Goal: Obtain resource: Download file/media

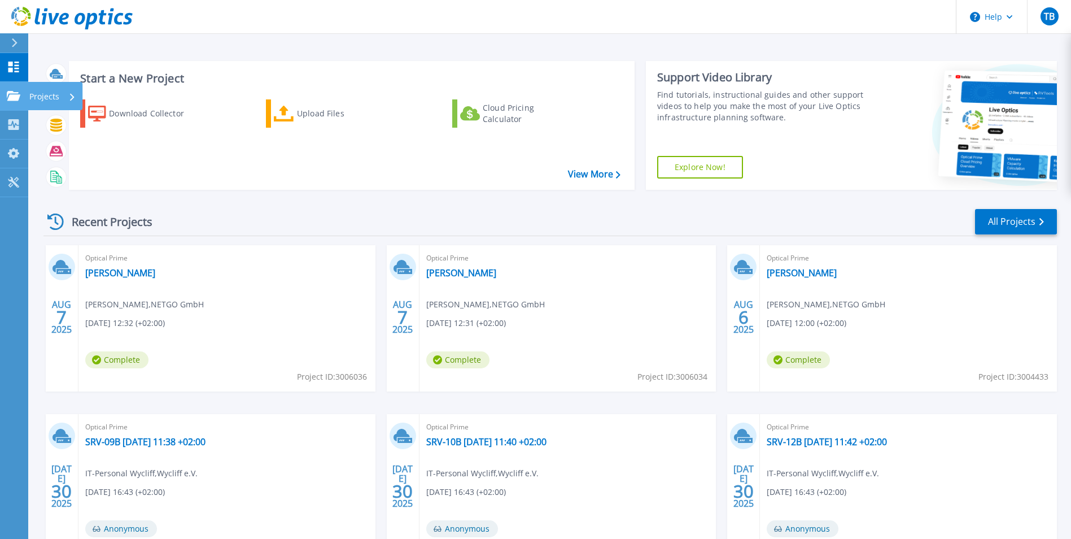
click at [14, 99] on icon at bounding box center [14, 96] width 14 height 10
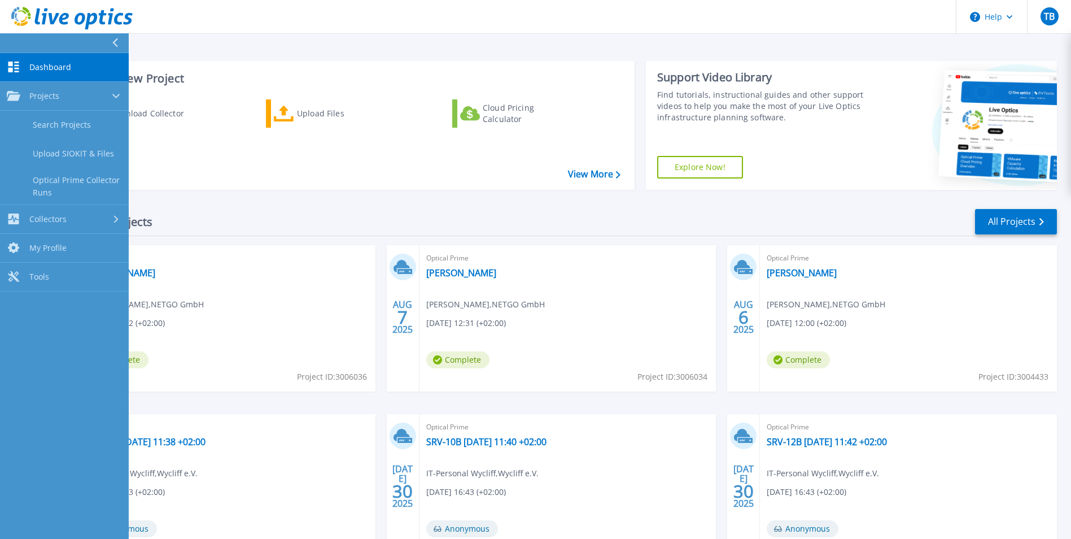
click at [68, 72] on span "Dashboard" at bounding box center [50, 67] width 42 height 10
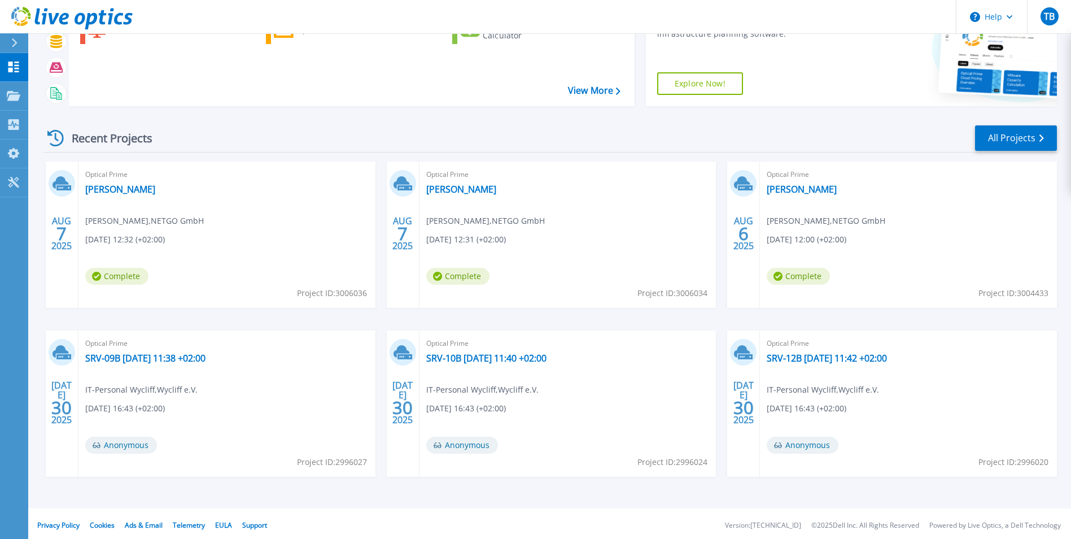
scroll to position [87, 0]
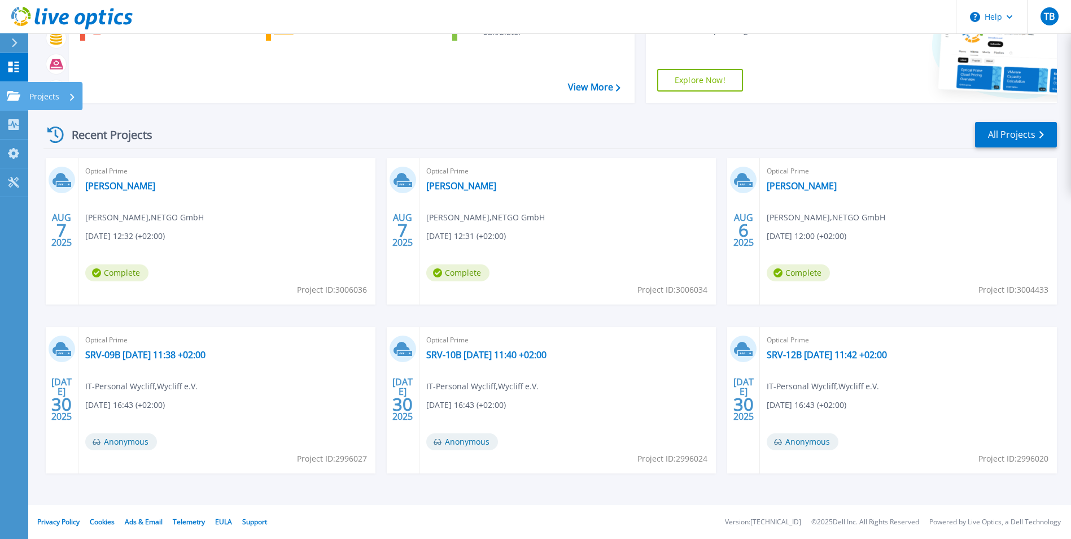
click at [21, 100] on link "Projects Projects" at bounding box center [14, 96] width 28 height 29
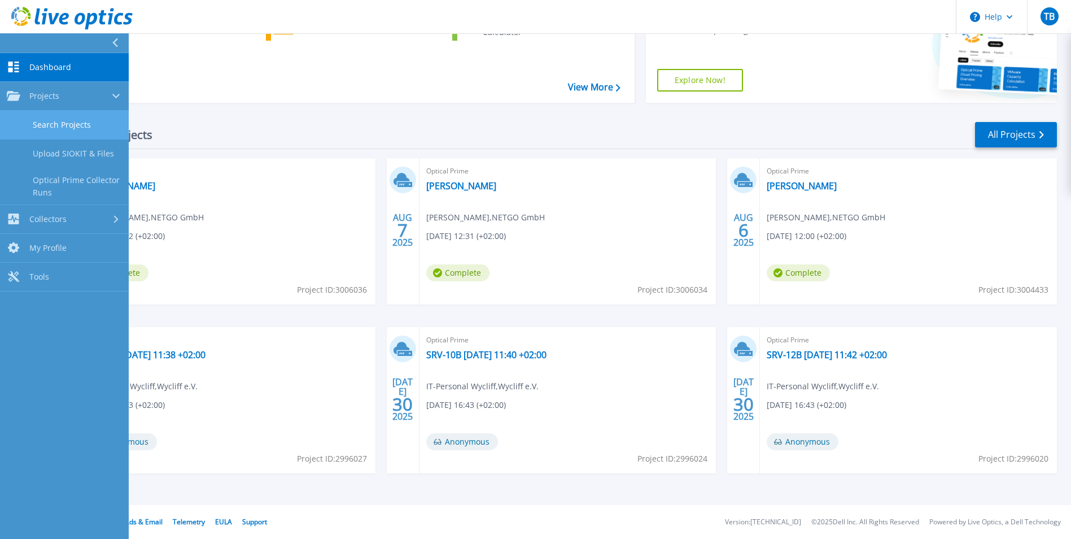
click at [69, 133] on link "Search Projects" at bounding box center [64, 125] width 129 height 29
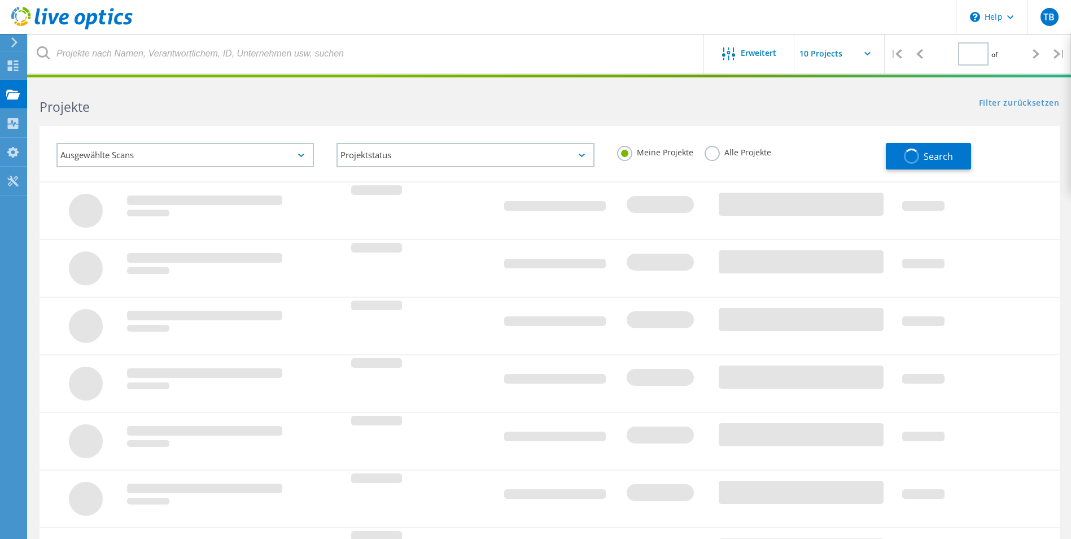
type input "2"
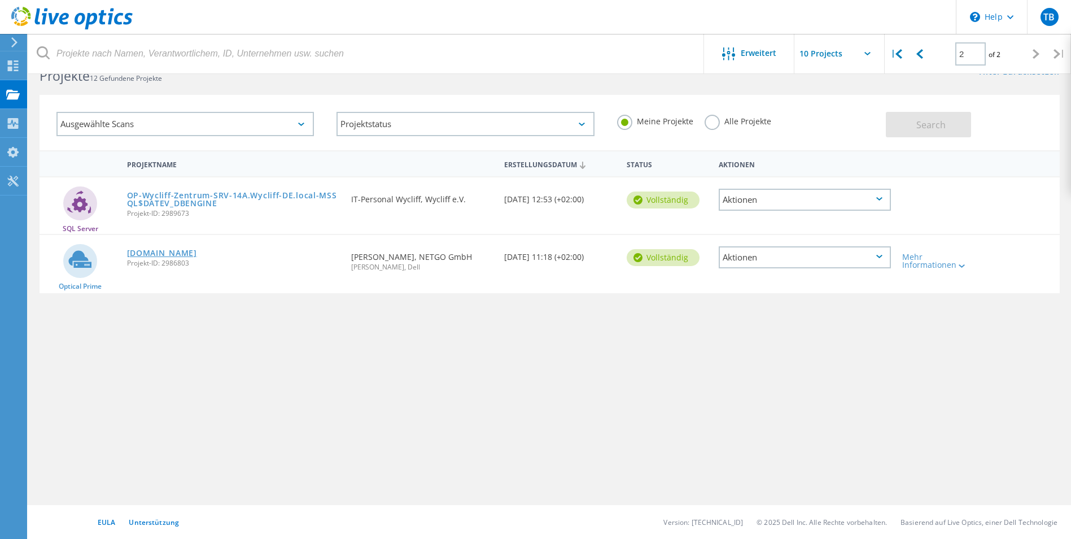
click at [195, 250] on link "[DOMAIN_NAME]" at bounding box center [162, 253] width 70 height 8
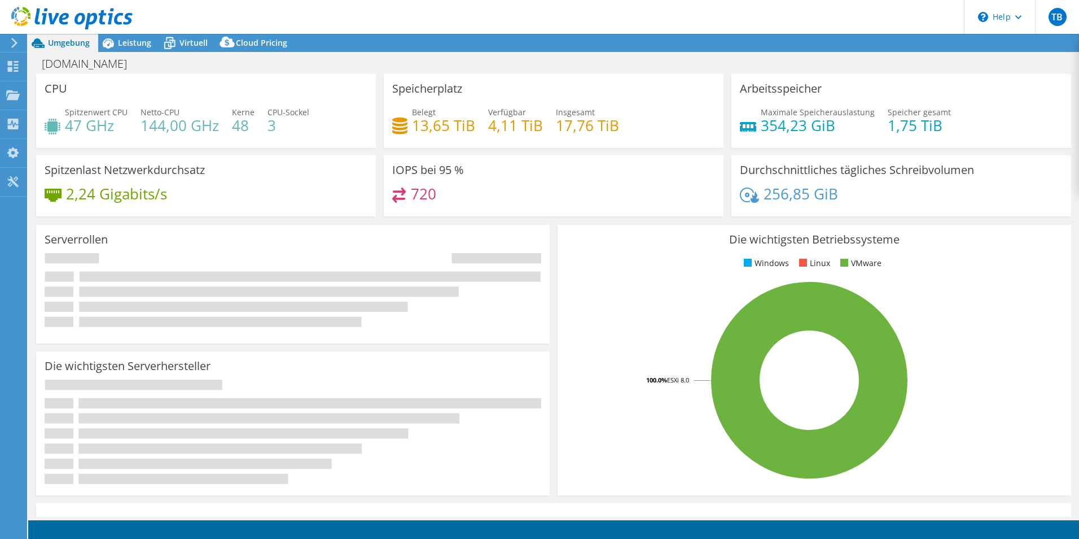
select select "USD"
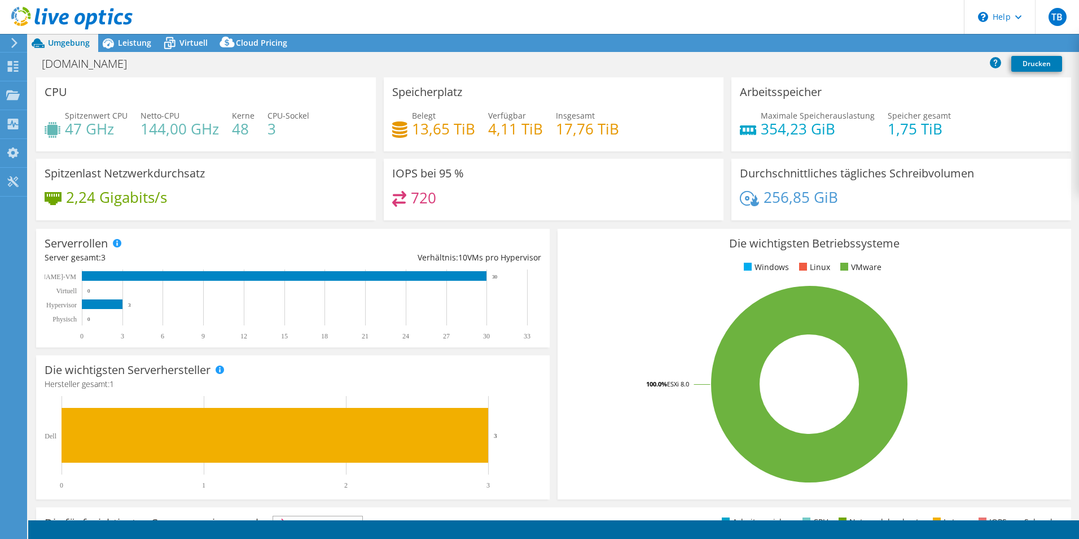
select select "EUFrankfurt"
select select "EUR"
click at [137, 43] on span "Leistung" at bounding box center [134, 42] width 33 height 11
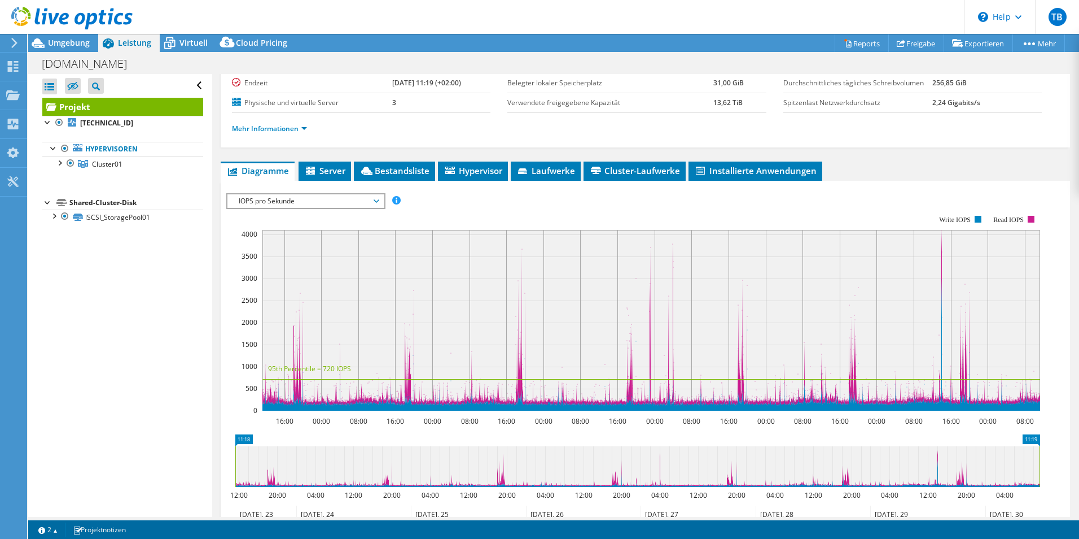
scroll to position [113, 0]
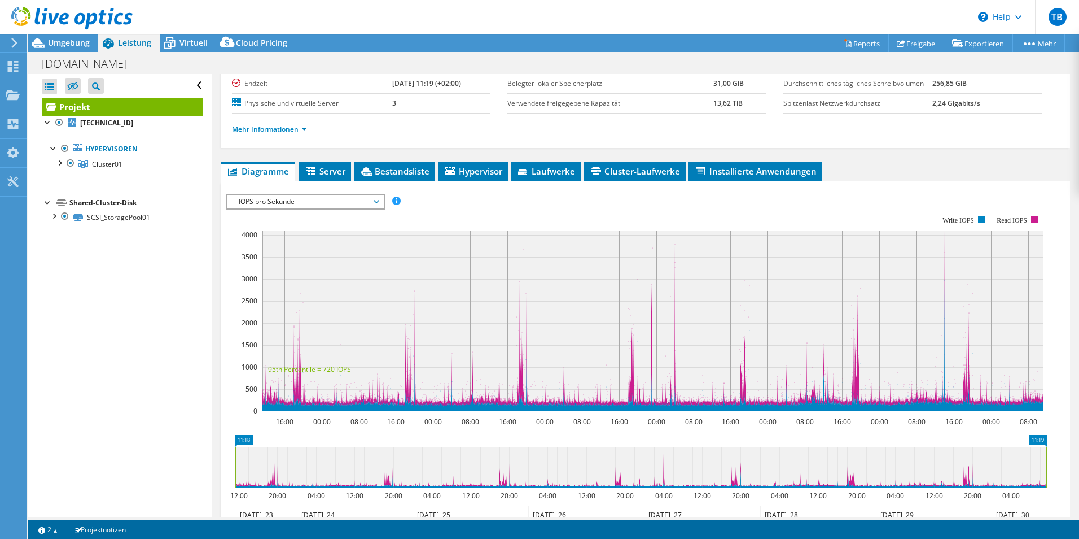
click at [329, 202] on span "IOPS pro Sekunde" at bounding box center [305, 202] width 145 height 14
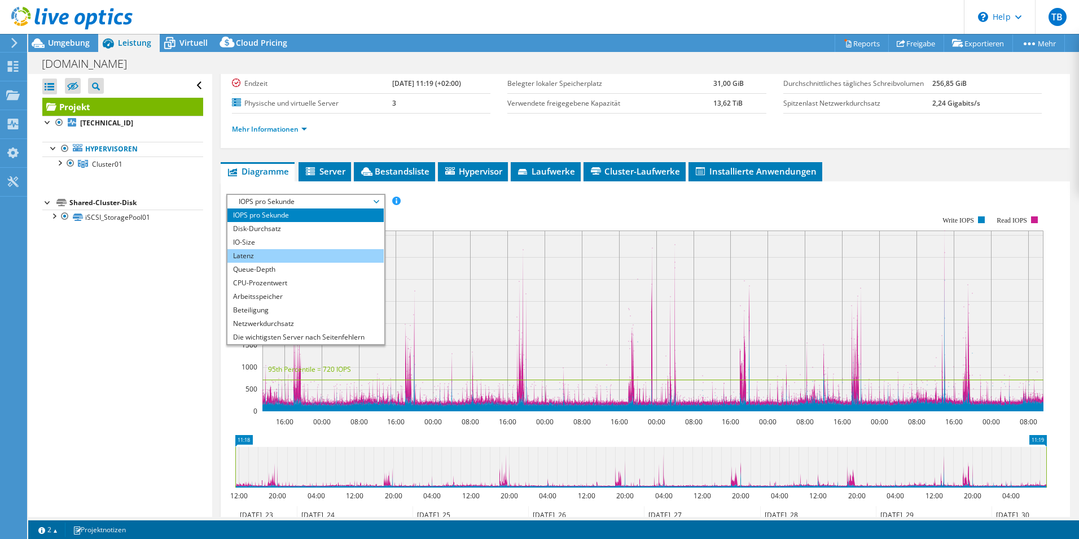
click at [299, 252] on li "Latenz" at bounding box center [305, 256] width 156 height 14
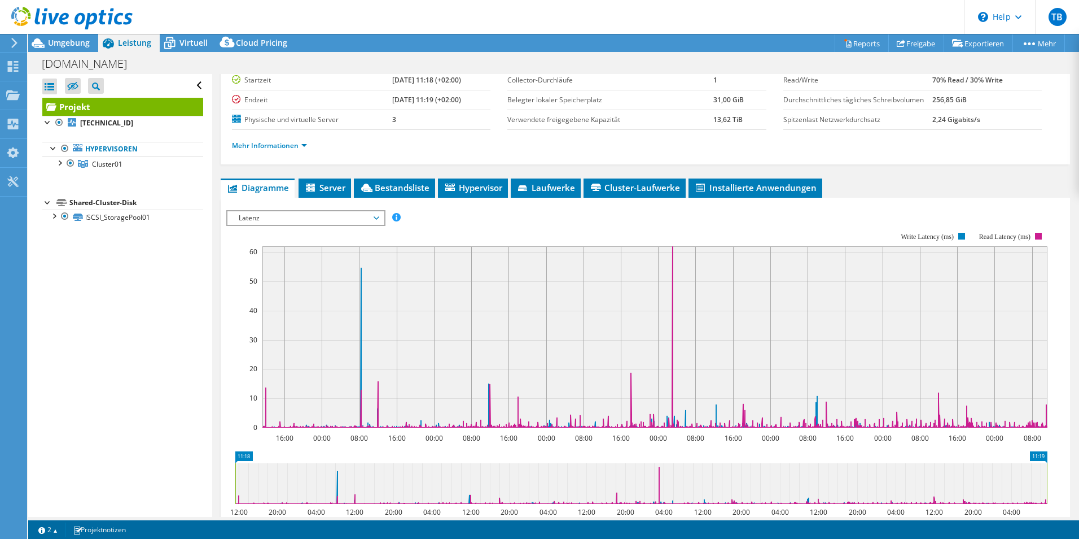
scroll to position [0, 0]
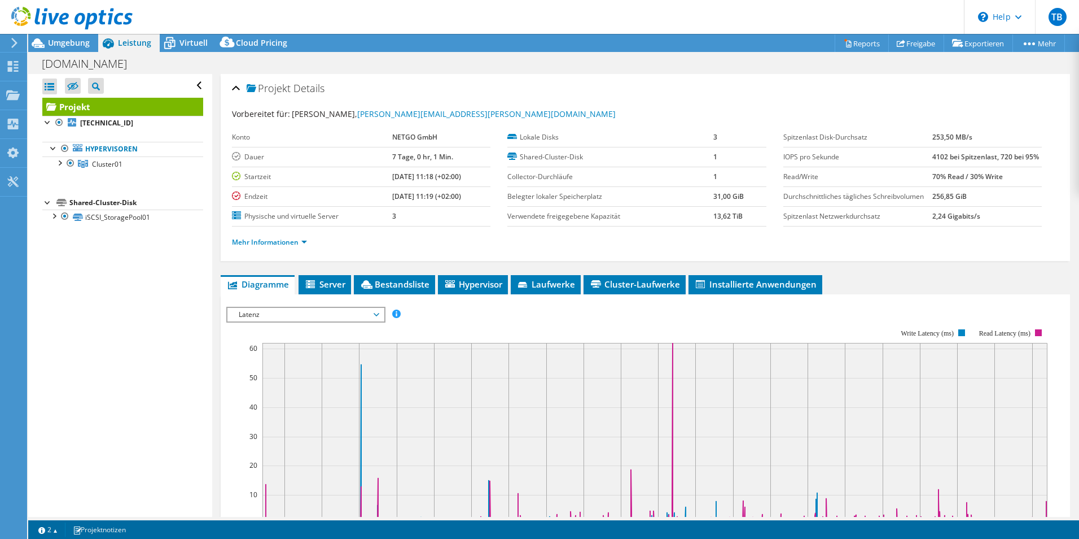
click at [322, 319] on span "Latenz" at bounding box center [305, 315] width 145 height 14
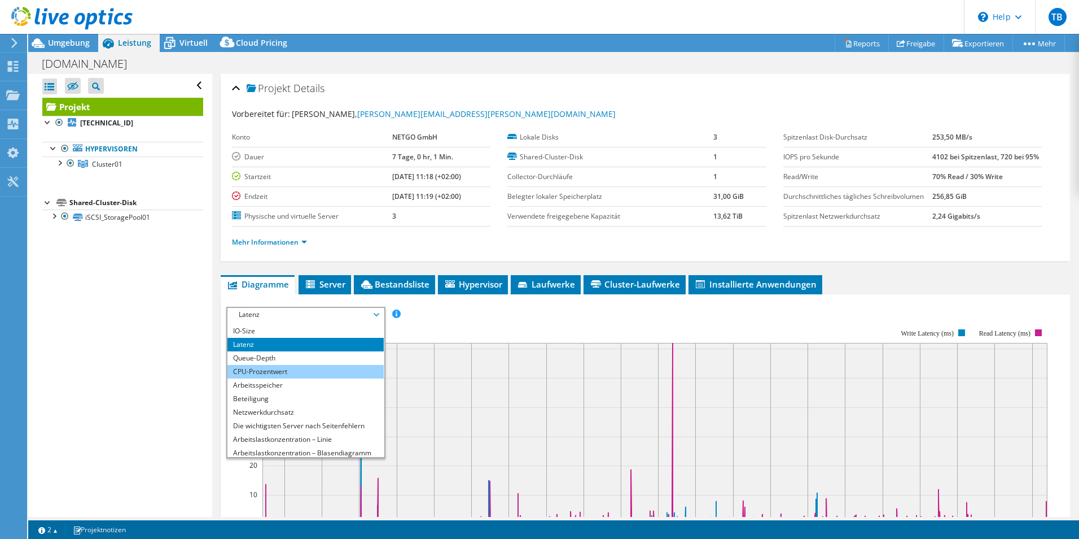
scroll to position [41, 0]
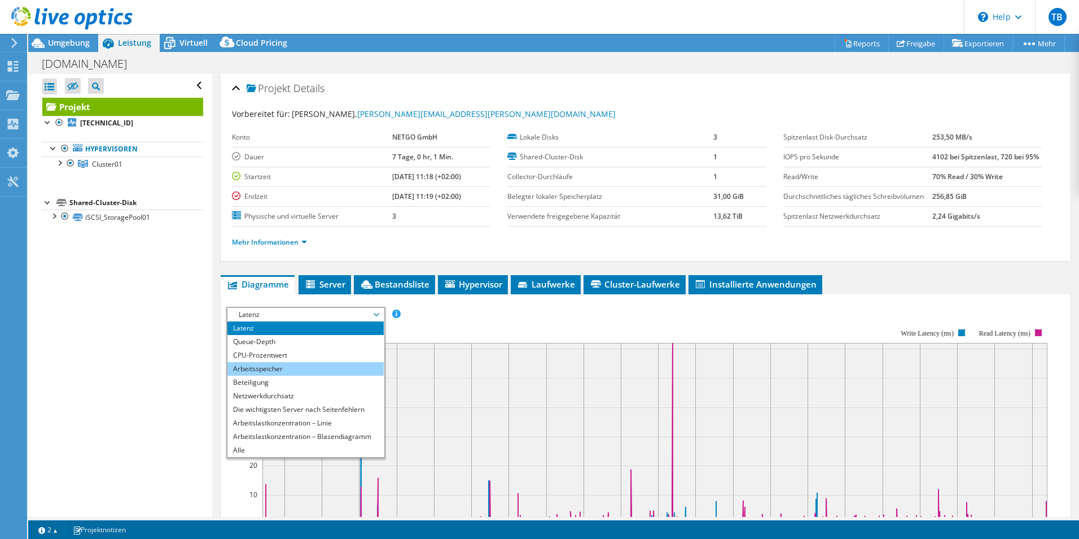
click at [300, 371] on li "Arbeitsspeicher" at bounding box center [305, 369] width 156 height 14
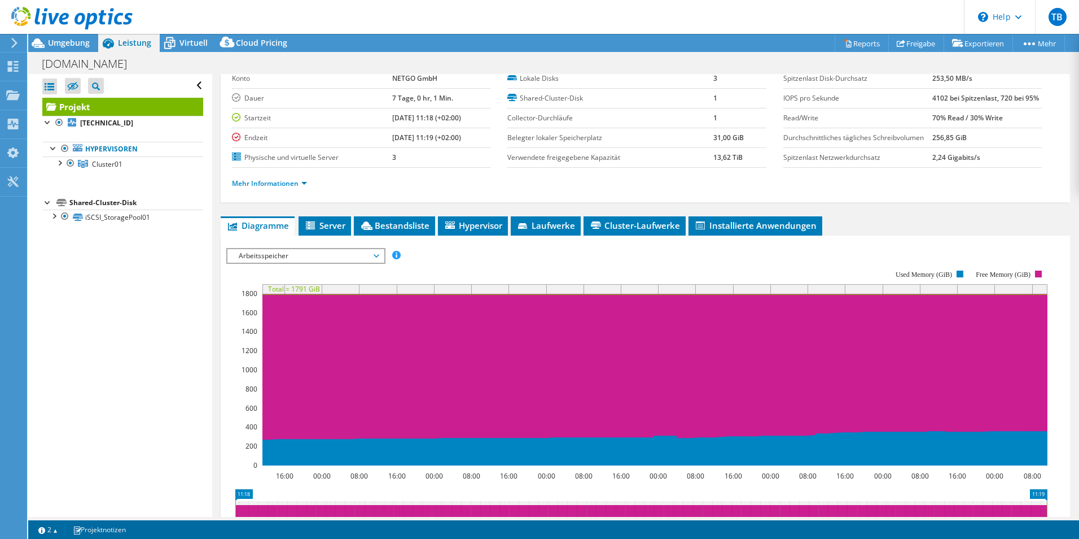
scroll to position [56, 0]
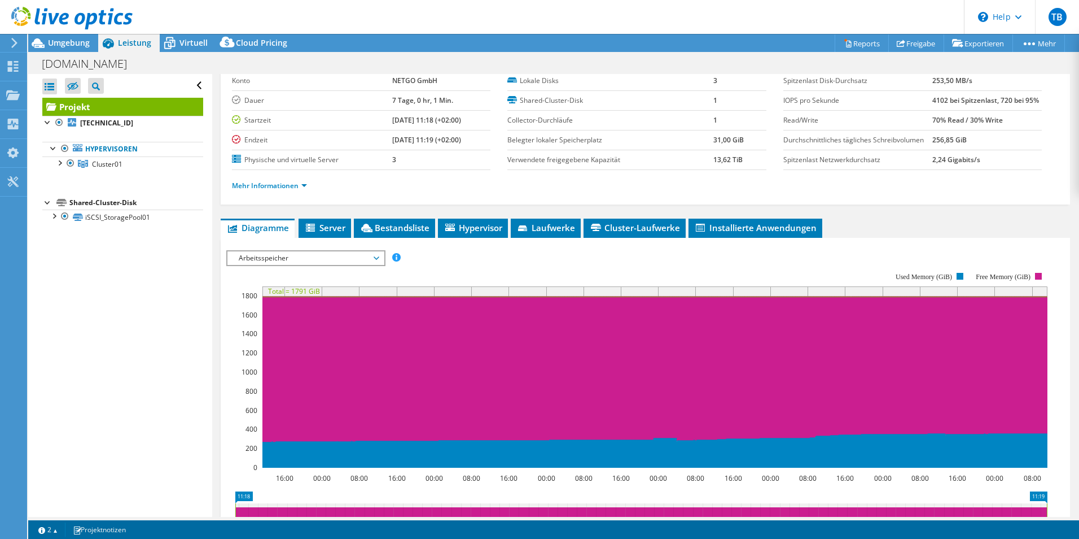
click at [335, 259] on span "Arbeitsspeicher" at bounding box center [305, 258] width 145 height 14
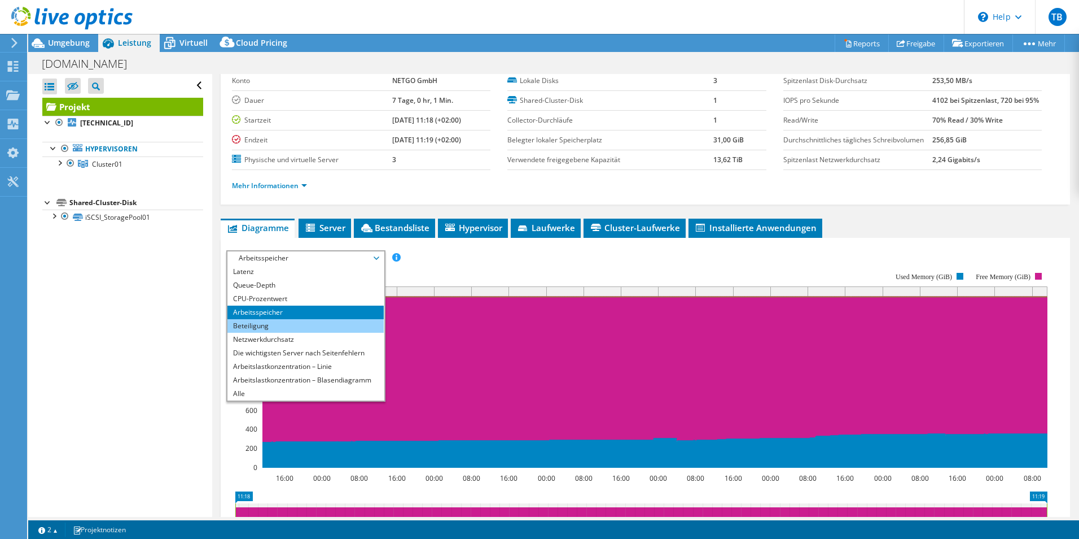
click at [312, 327] on li "Beteiligung" at bounding box center [305, 326] width 156 height 14
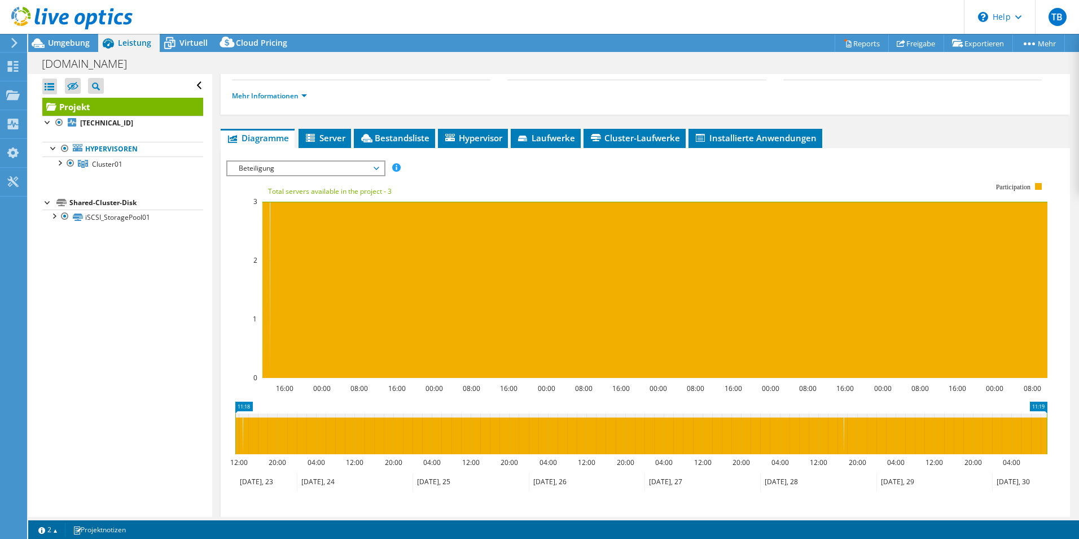
scroll to position [169, 0]
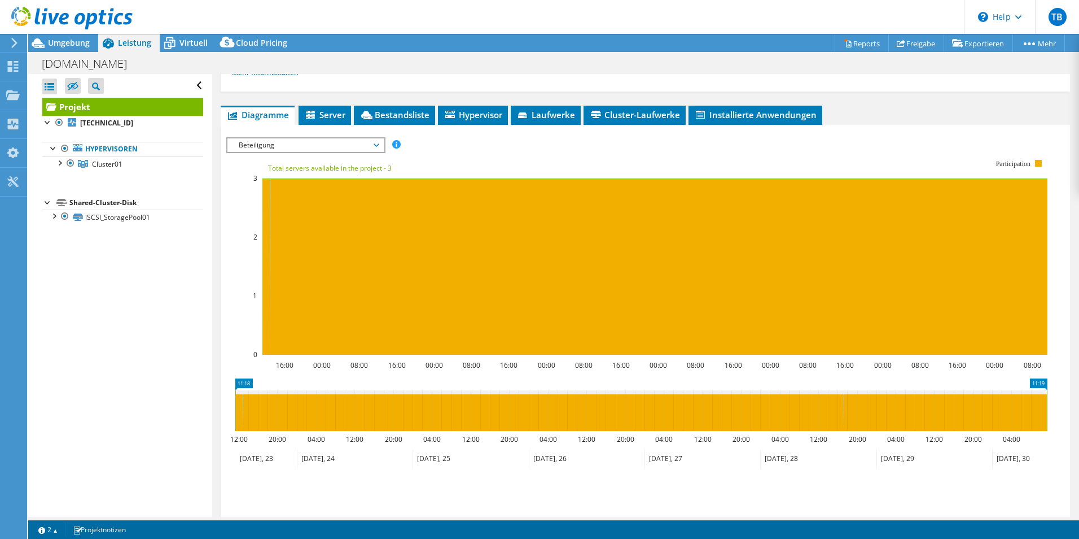
click at [342, 143] on span "Beteiligung" at bounding box center [305, 145] width 145 height 14
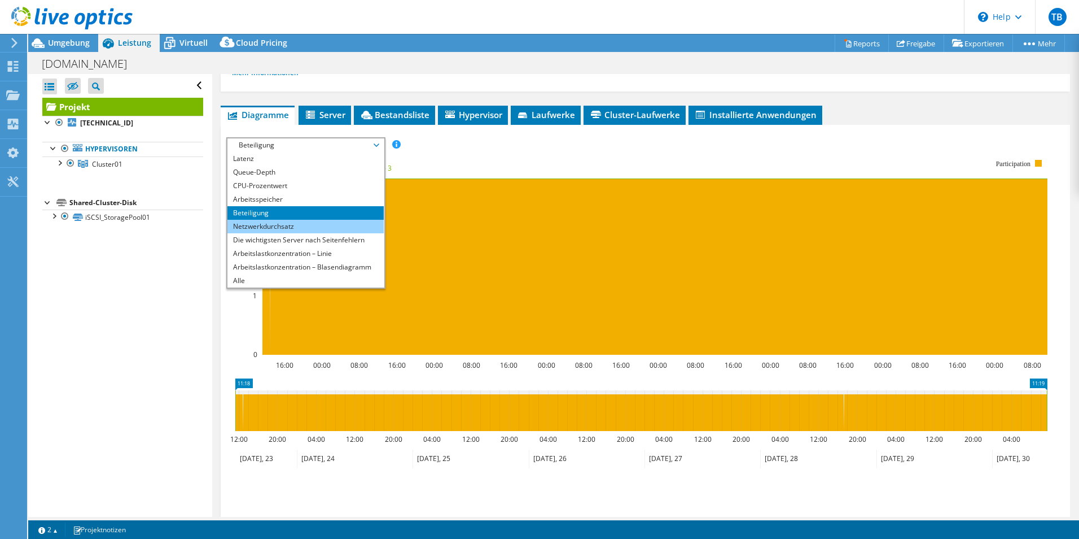
click at [305, 226] on li "Netzwerkdurchsatz" at bounding box center [305, 227] width 156 height 14
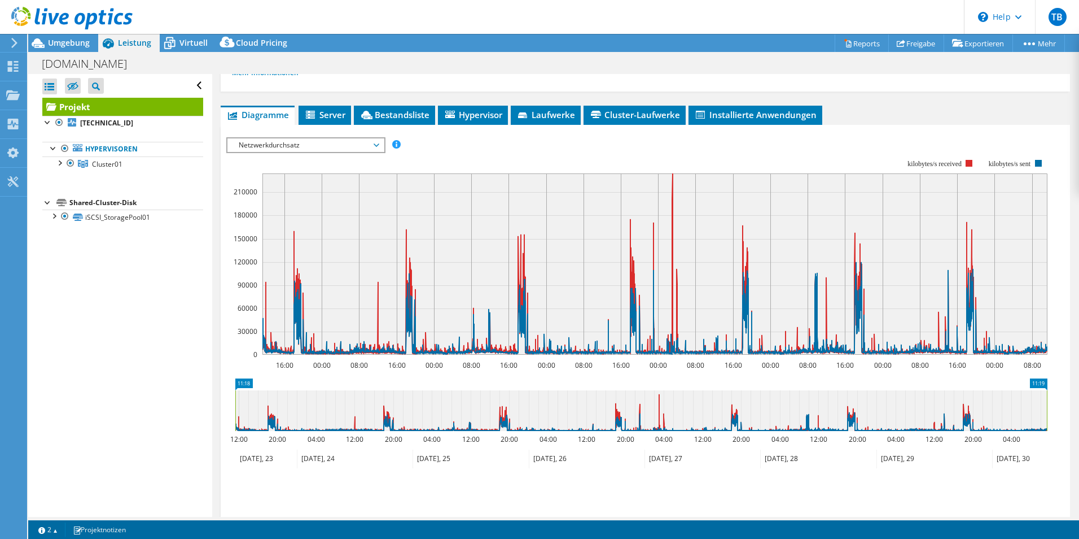
click at [307, 141] on span "Netzwerkdurchsatz" at bounding box center [305, 145] width 145 height 14
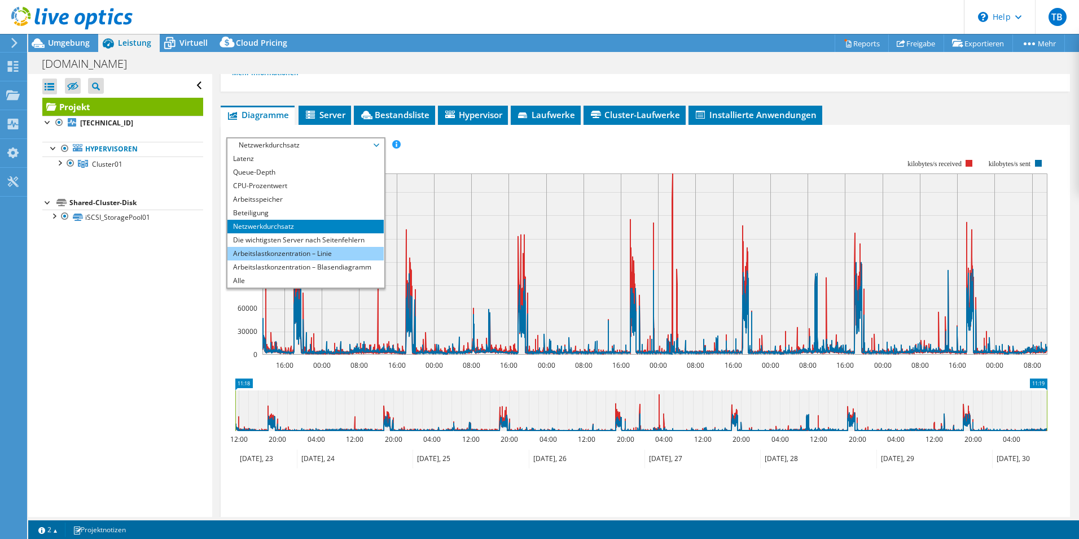
click at [297, 253] on li "Arbeitslastkonzentration – Linie" at bounding box center [305, 254] width 156 height 14
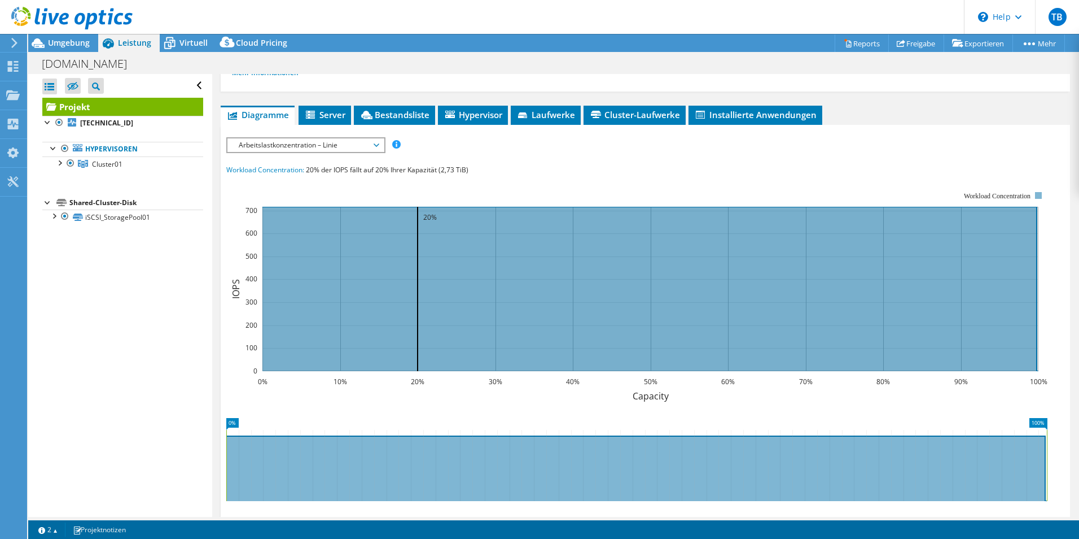
click at [359, 145] on span "Arbeitslastkonzentration – Linie" at bounding box center [305, 145] width 145 height 14
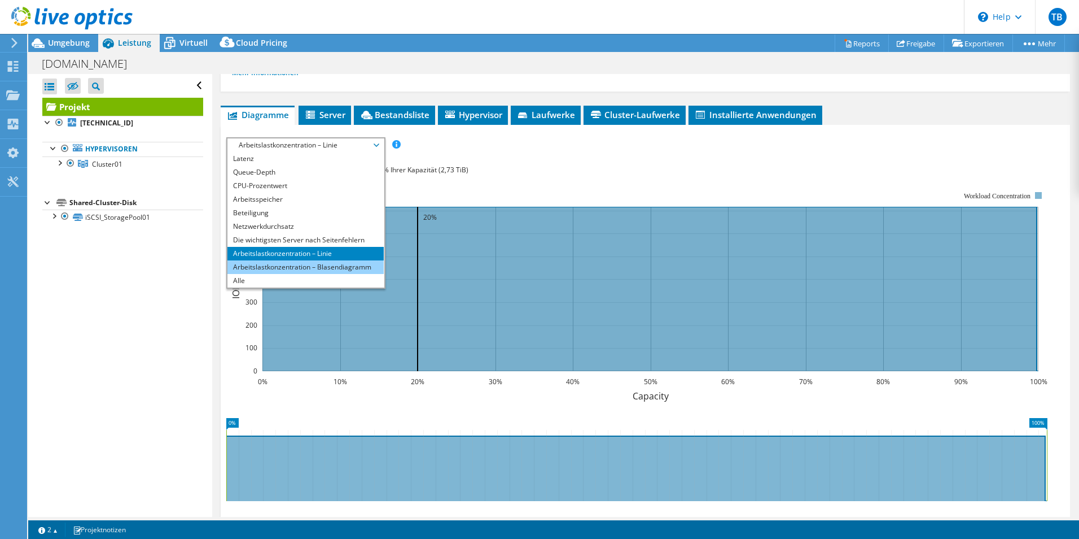
click at [305, 260] on li "Arbeitslastkonzentration – Blasendiagramm" at bounding box center [305, 267] width 156 height 14
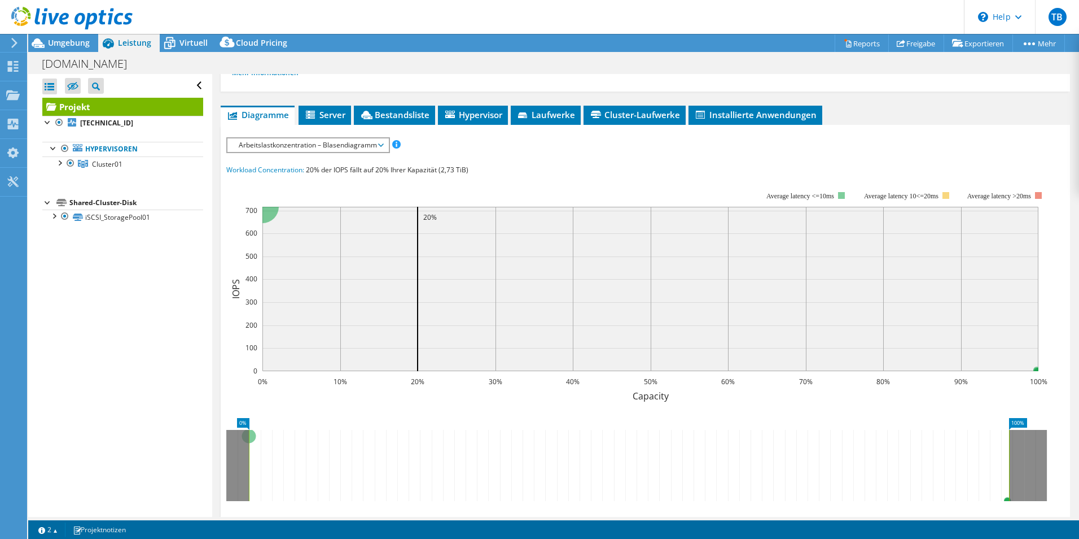
click at [341, 148] on span "Arbeitslastkonzentration – Blasendiagramm" at bounding box center [308, 145] width 150 height 14
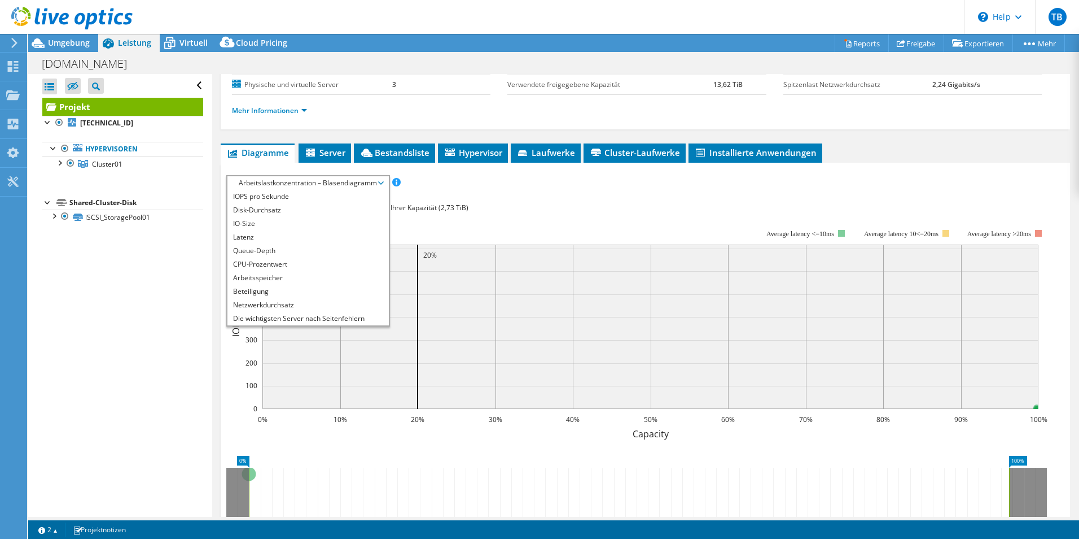
scroll to position [0, 0]
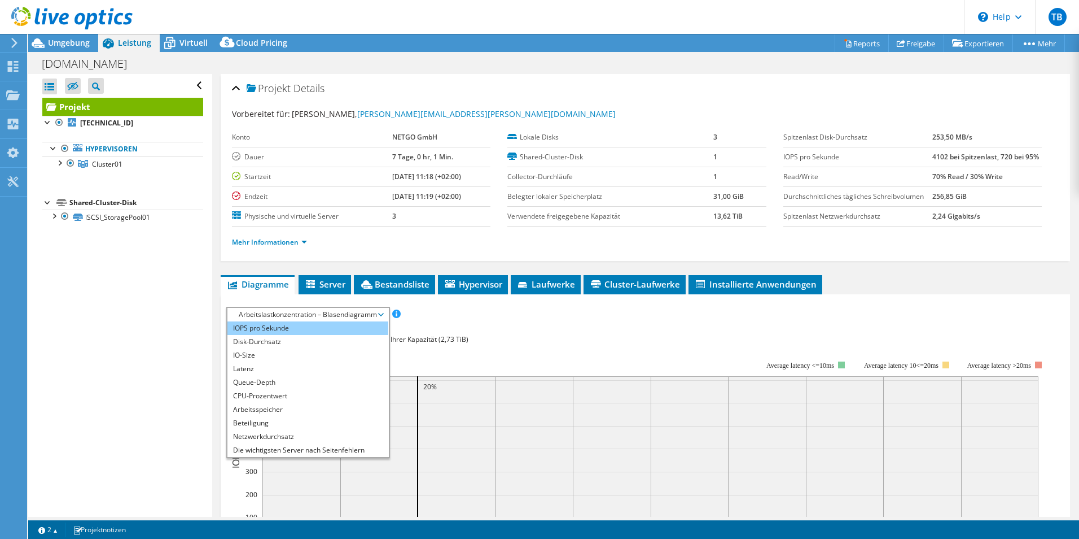
click at [281, 327] on li "IOPS pro Sekunde" at bounding box center [307, 328] width 161 height 14
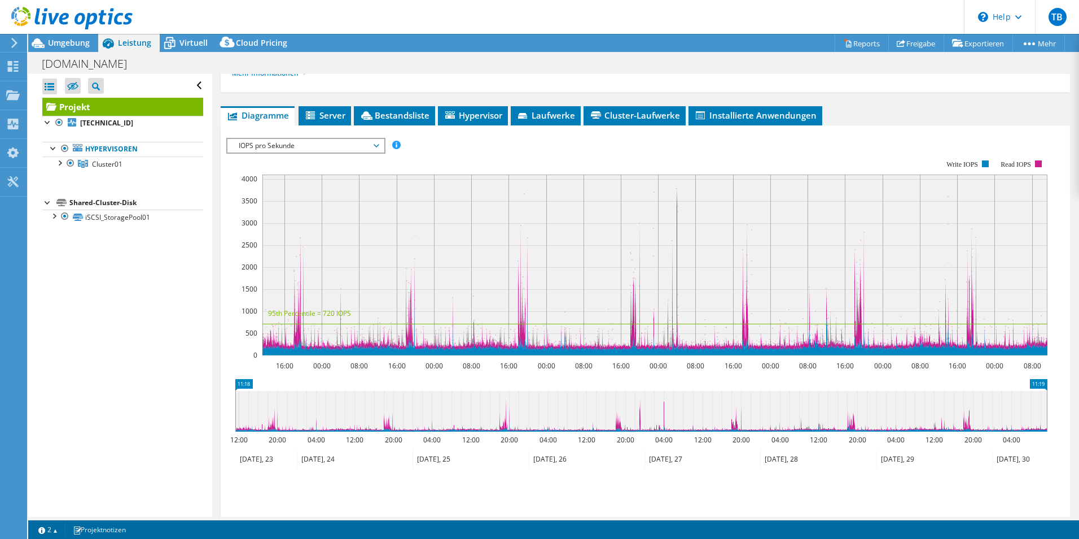
scroll to position [169, 0]
click at [123, 215] on link "iSCSI_StoragePool01" at bounding box center [122, 216] width 161 height 15
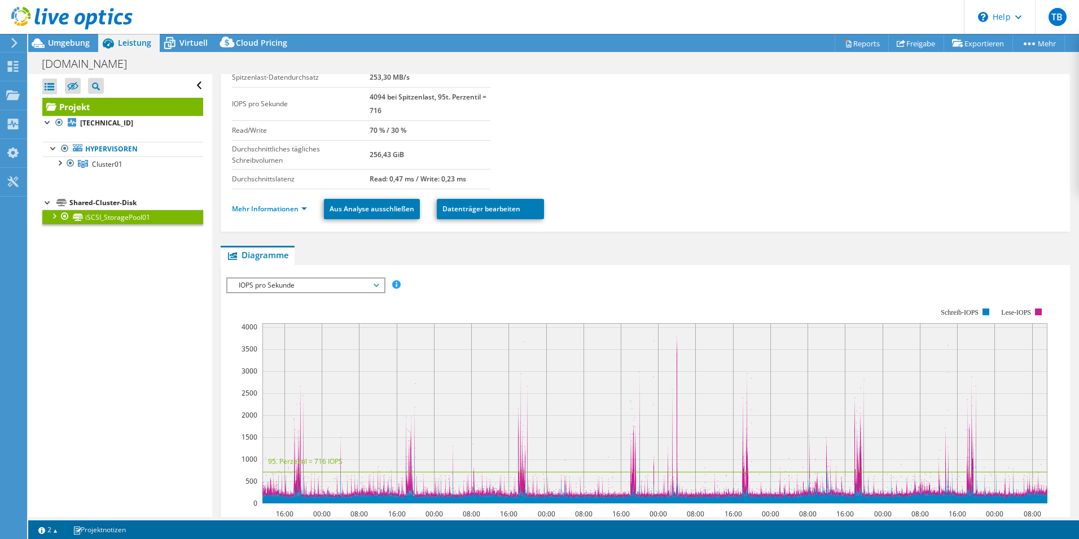
scroll to position [56, 0]
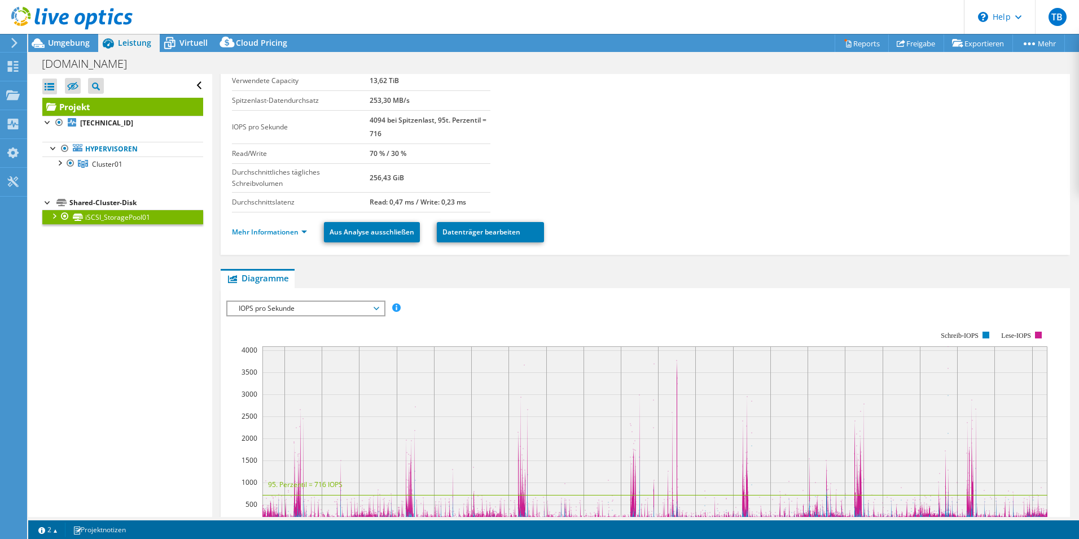
click at [326, 313] on span "IOPS pro Sekunde" at bounding box center [305, 308] width 145 height 14
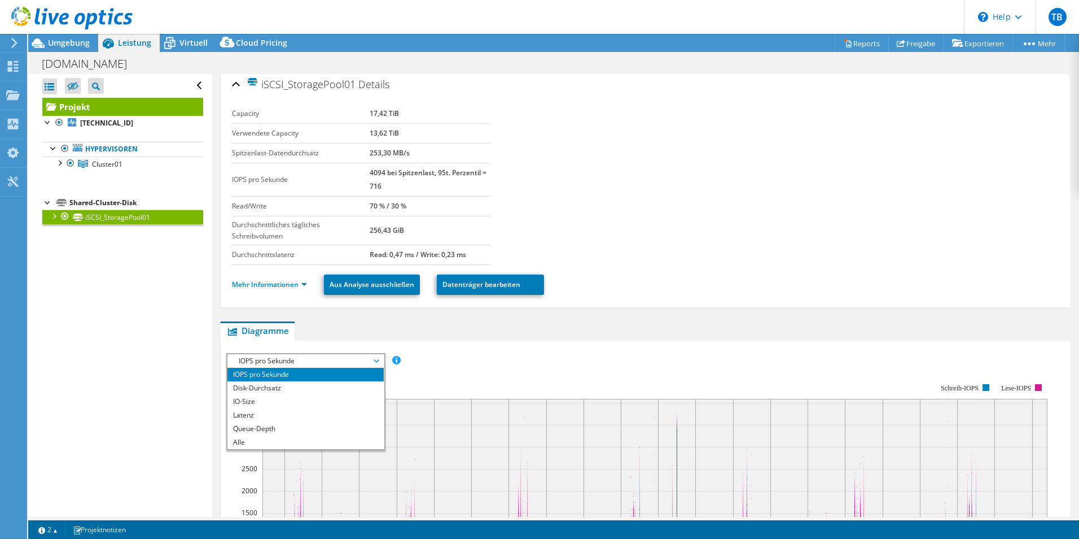
scroll to position [0, 0]
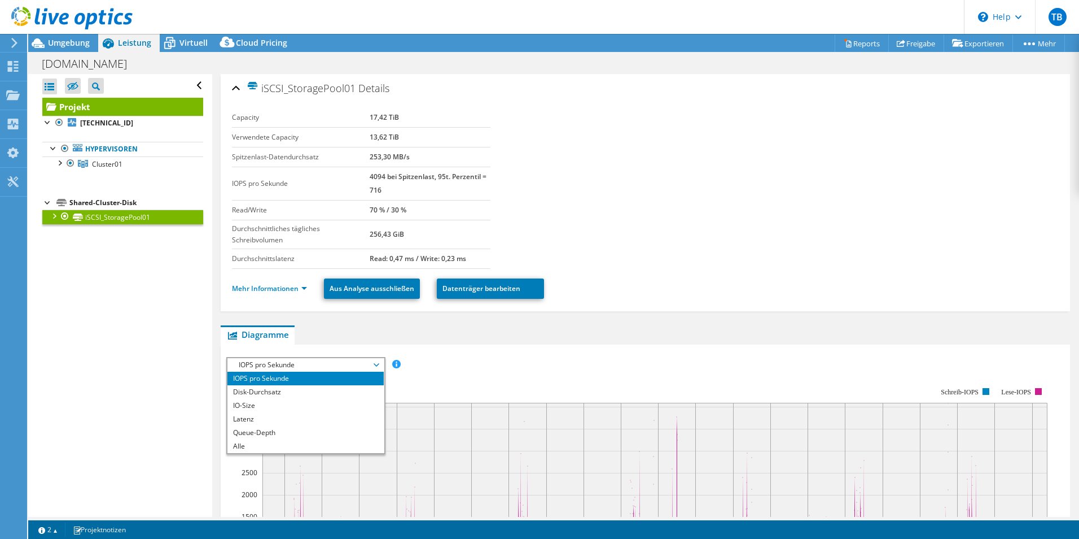
click at [446, 186] on td "4094 bei Spitzenlast, 95t. Perzentil = 716" at bounding box center [430, 183] width 121 height 33
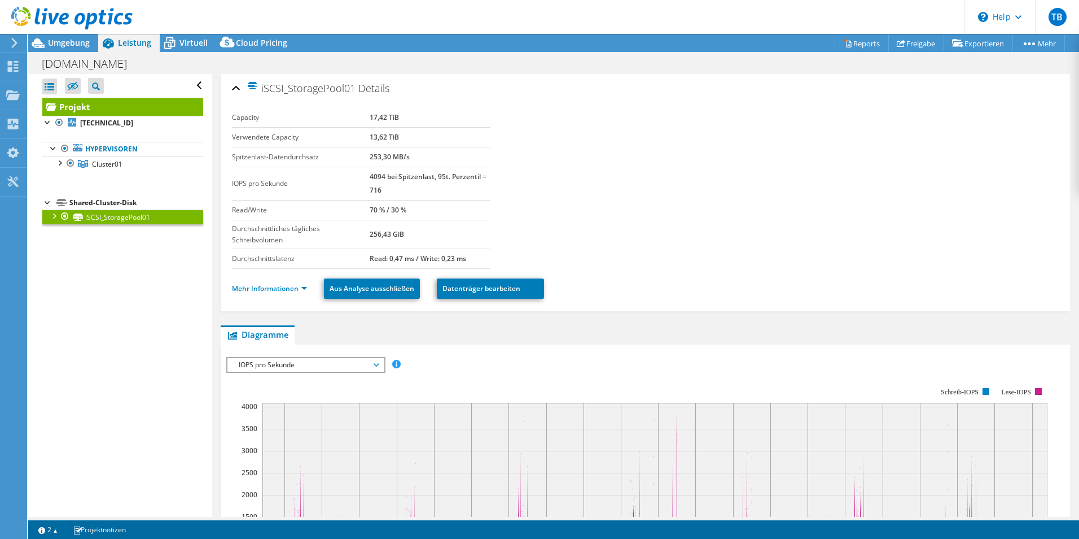
drag, startPoint x: 391, startPoint y: 190, endPoint x: 363, endPoint y: 173, distance: 32.4
click at [363, 173] on tr "IOPS pro Sekunde 4094 bei Spitzenlast, 95t. Perzentil = 716" at bounding box center [361, 183] width 259 height 33
drag, startPoint x: 363, startPoint y: 173, endPoint x: 378, endPoint y: 169, distance: 15.2
copy tr "4094 bei Spitzenlast, 95t. Perzentil = 716"
drag, startPoint x: 654, startPoint y: 230, endPoint x: 638, endPoint y: 227, distance: 16.2
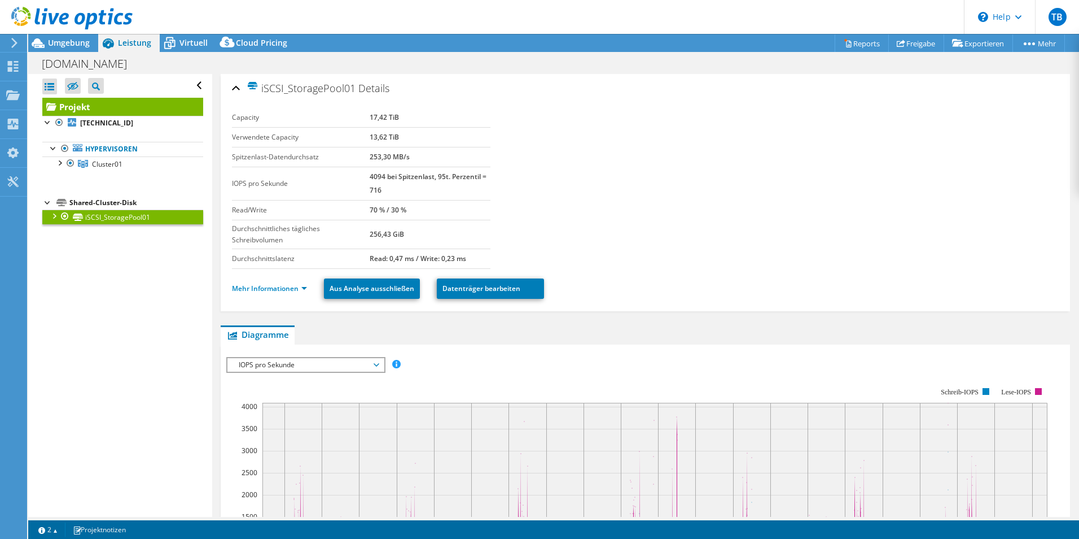
click at [653, 230] on section "Capacity 17,42 TiB Verwendete Capacity 13,62 TiB Spitzenlast-Datendurchsatz 253…" at bounding box center [645, 188] width 827 height 161
click at [177, 50] on icon at bounding box center [170, 43] width 20 height 20
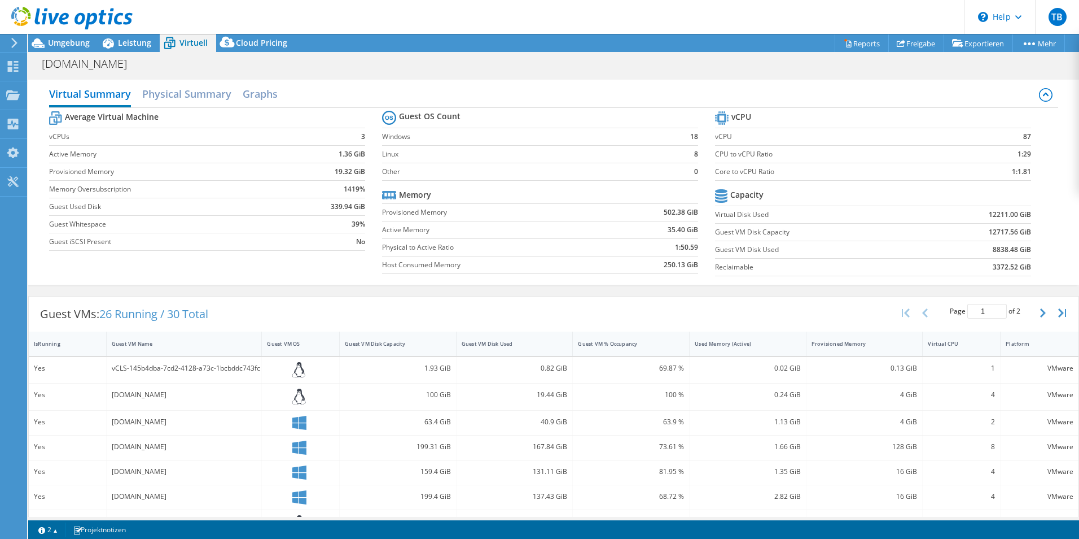
click at [282, 103] on div "Virtual Summary Physical Summary Graphs" at bounding box center [553, 94] width 1009 height 25
click at [264, 96] on h2 "Graphs" at bounding box center [260, 94] width 35 height 25
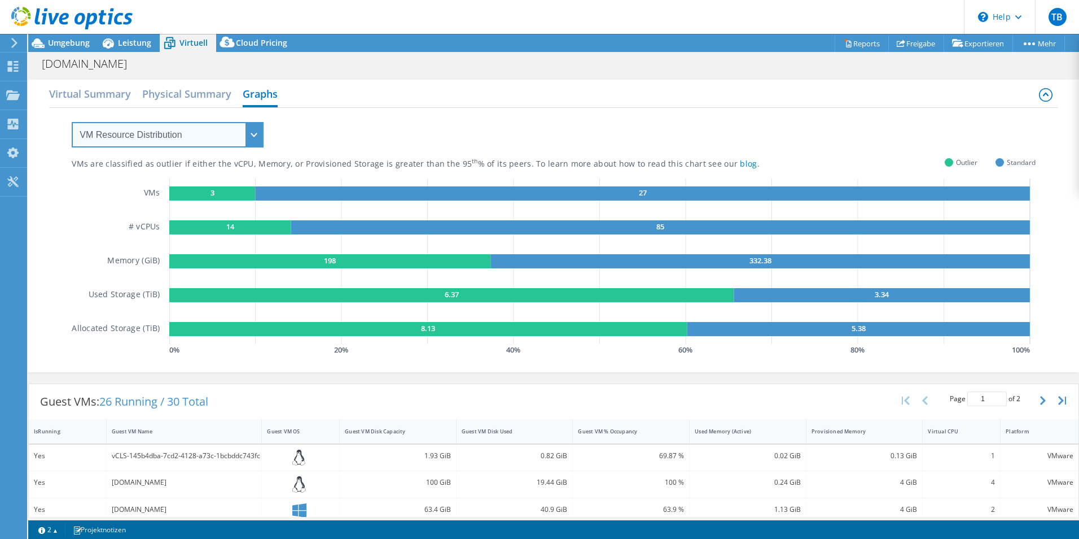
click at [213, 137] on select "VM Resource Distribution Provisioning Contrast Over Provisioning" at bounding box center [168, 134] width 192 height 25
select select "Over Provisioning"
click at [72, 122] on select "VM Resource Distribution Provisioning Contrast Over Provisioning" at bounding box center [168, 134] width 192 height 25
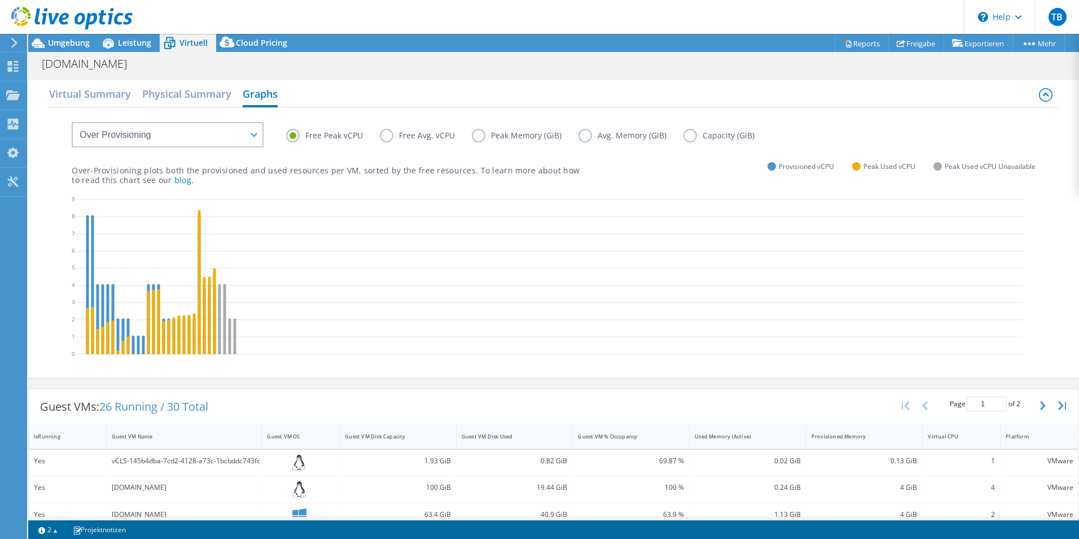
click at [392, 137] on label "Free Avg. vCPU" at bounding box center [426, 136] width 92 height 14
click at [0, 0] on input "Free Avg. vCPU" at bounding box center [0, 0] width 0 height 0
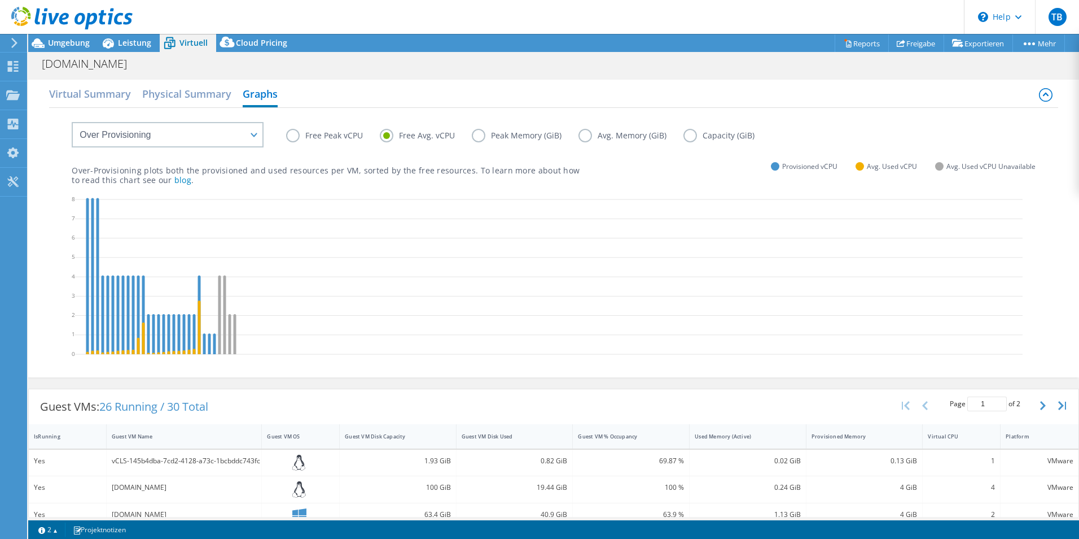
click at [593, 129] on label "Avg. Memory (GiB)" at bounding box center [631, 136] width 105 height 14
click at [0, 0] on input "Avg. Memory (GiB)" at bounding box center [0, 0] width 0 height 0
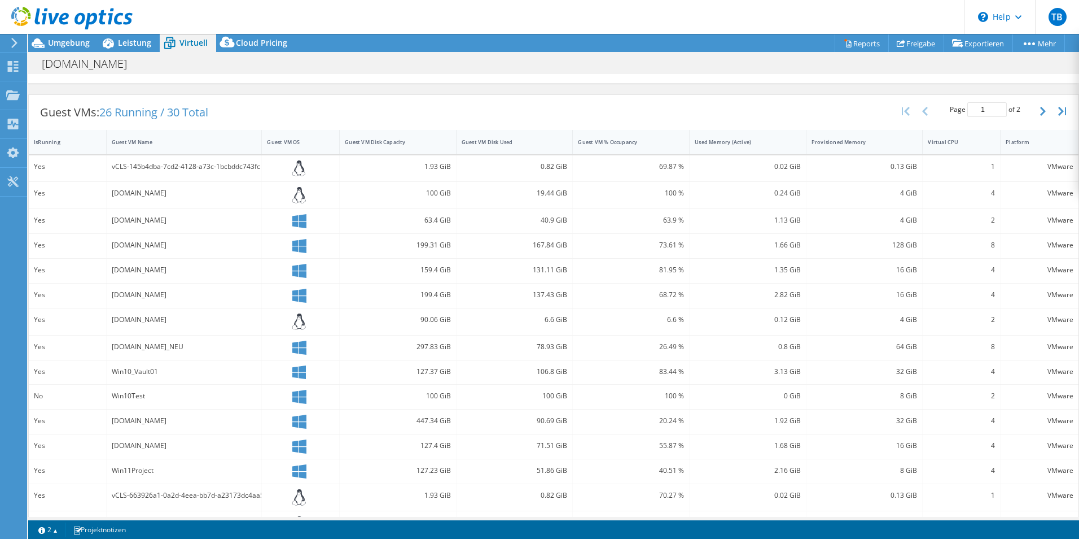
scroll to position [217, 0]
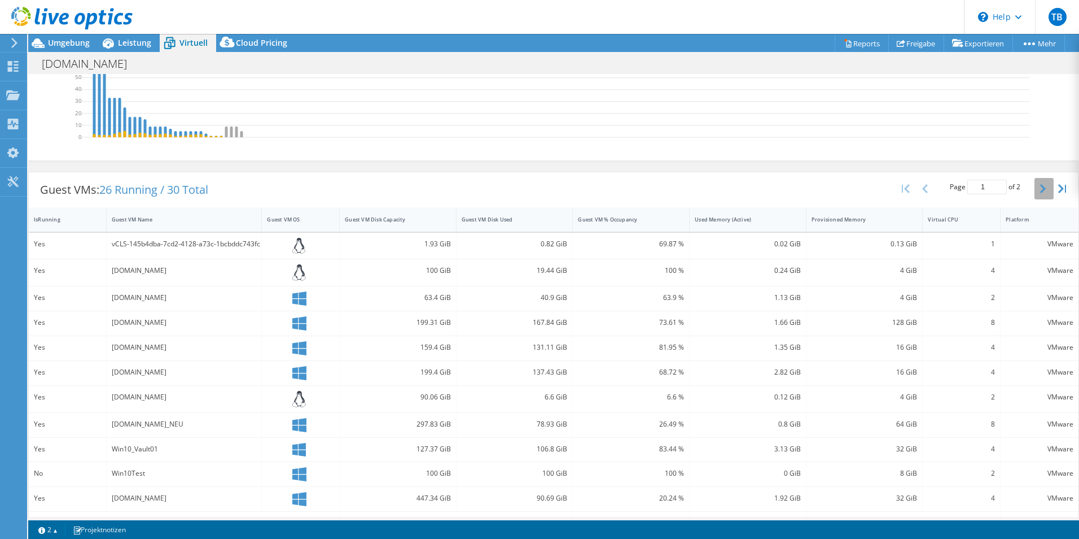
click at [1040, 193] on icon "button" at bounding box center [1043, 188] width 6 height 9
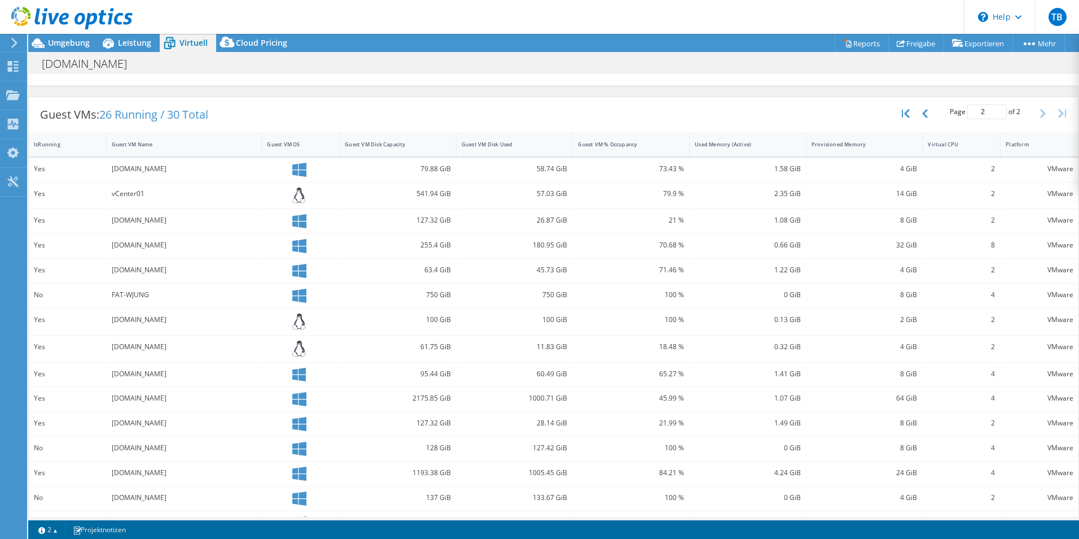
scroll to position [269, 0]
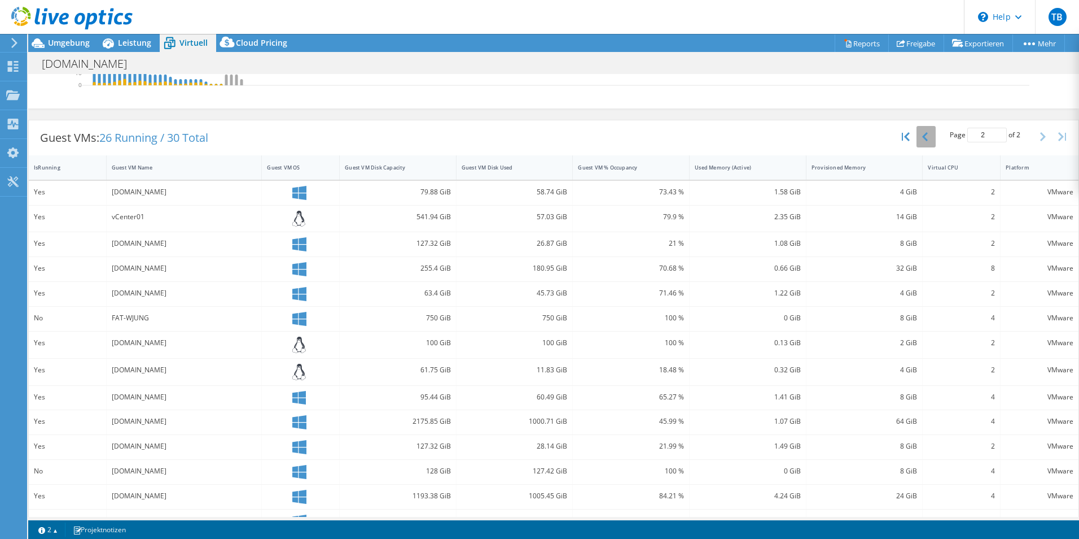
click at [922, 141] on icon "button" at bounding box center [925, 136] width 6 height 9
type input "1"
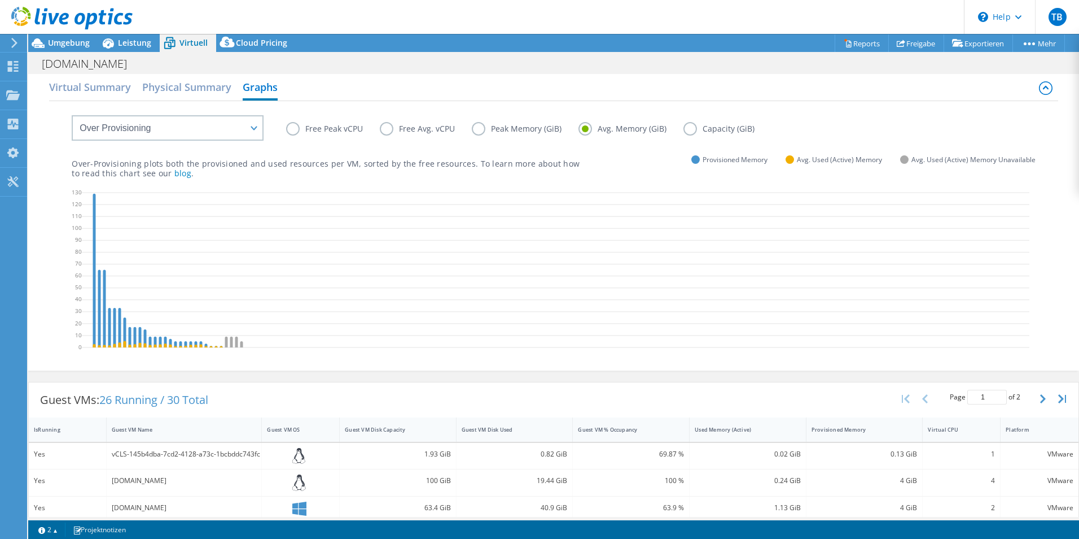
scroll to position [0, 0]
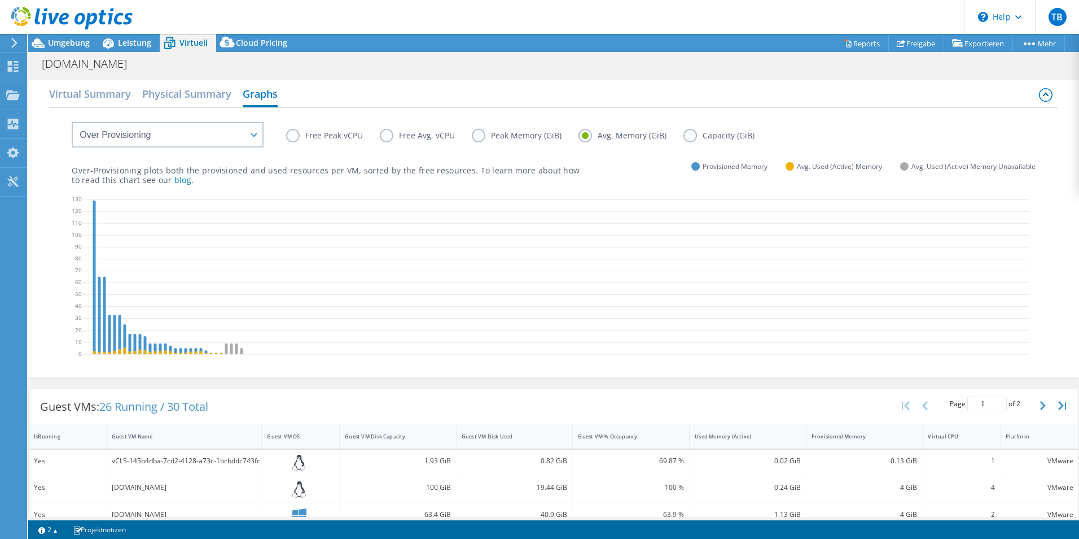
click at [529, 132] on label "Peak Memory (GiB)" at bounding box center [525, 136] width 107 height 14
click at [0, 0] on input "Peak Memory (GiB)" at bounding box center [0, 0] width 0 height 0
click at [592, 142] on label "Avg. Memory (GiB)" at bounding box center [631, 136] width 105 height 14
click at [0, 0] on input "Avg. Memory (GiB)" at bounding box center [0, 0] width 0 height 0
click at [692, 135] on label "Capacity (GiB)" at bounding box center [728, 136] width 88 height 14
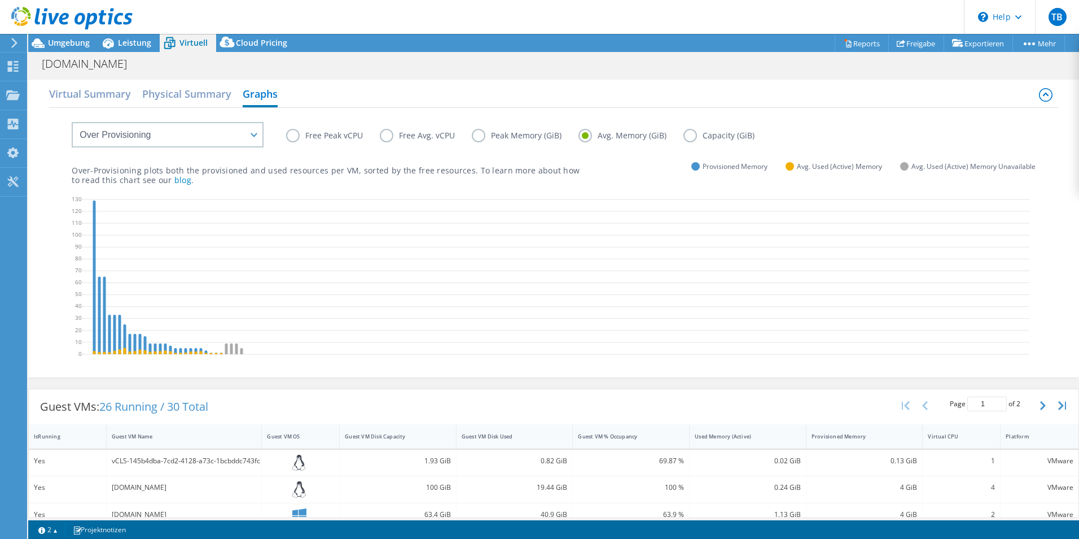
click at [0, 0] on input "Capacity (GiB)" at bounding box center [0, 0] width 0 height 0
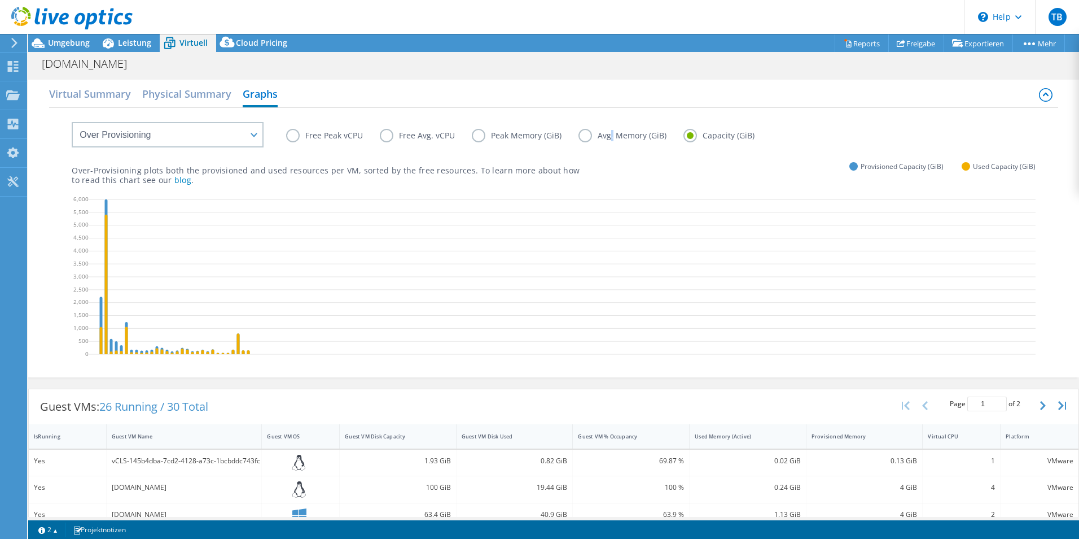
click at [611, 137] on label "Avg. Memory (GiB)" at bounding box center [631, 136] width 105 height 14
drag, startPoint x: 611, startPoint y: 137, endPoint x: 704, endPoint y: 129, distance: 93.5
click at [704, 129] on label "Capacity (GiB)" at bounding box center [728, 136] width 88 height 14
click at [0, 0] on input "Capacity (GiB)" at bounding box center [0, 0] width 0 height 0
click at [584, 135] on label "Avg. Memory (GiB)" at bounding box center [631, 136] width 105 height 14
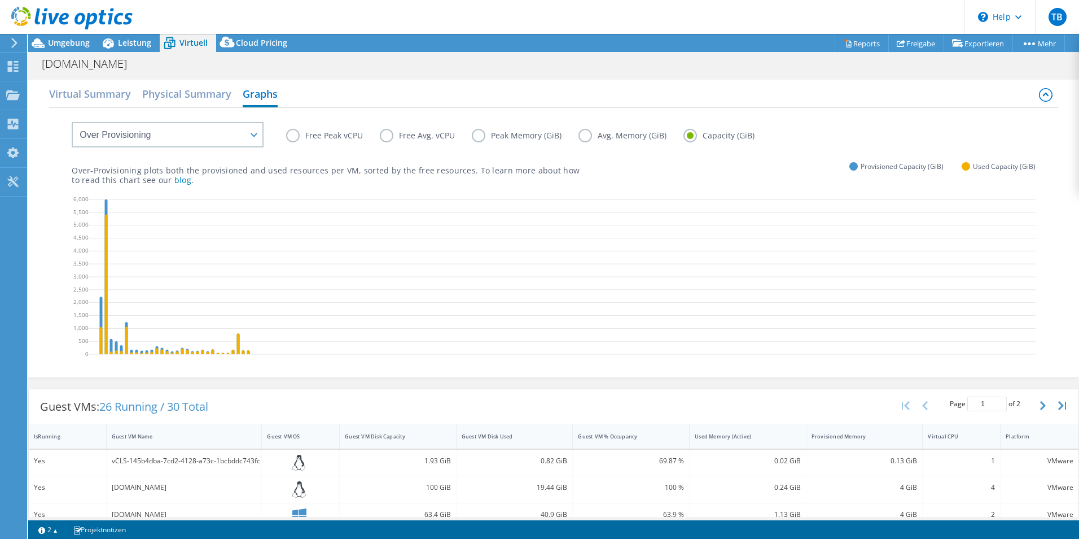
click at [0, 0] on input "Avg. Memory (GiB)" at bounding box center [0, 0] width 0 height 0
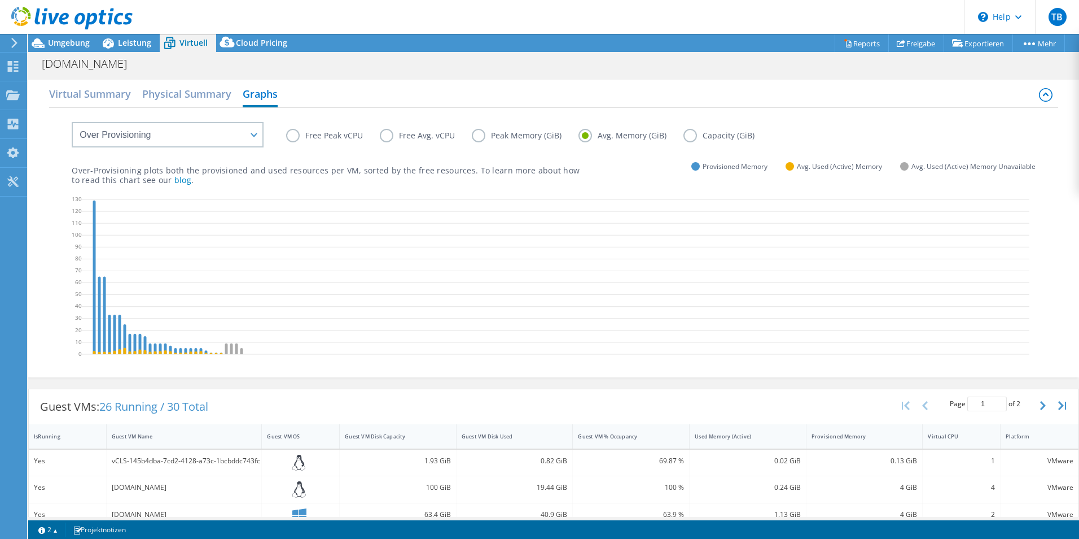
click at [691, 133] on label "Capacity (GiB)" at bounding box center [728, 136] width 88 height 14
click at [0, 0] on input "Capacity (GiB)" at bounding box center [0, 0] width 0 height 0
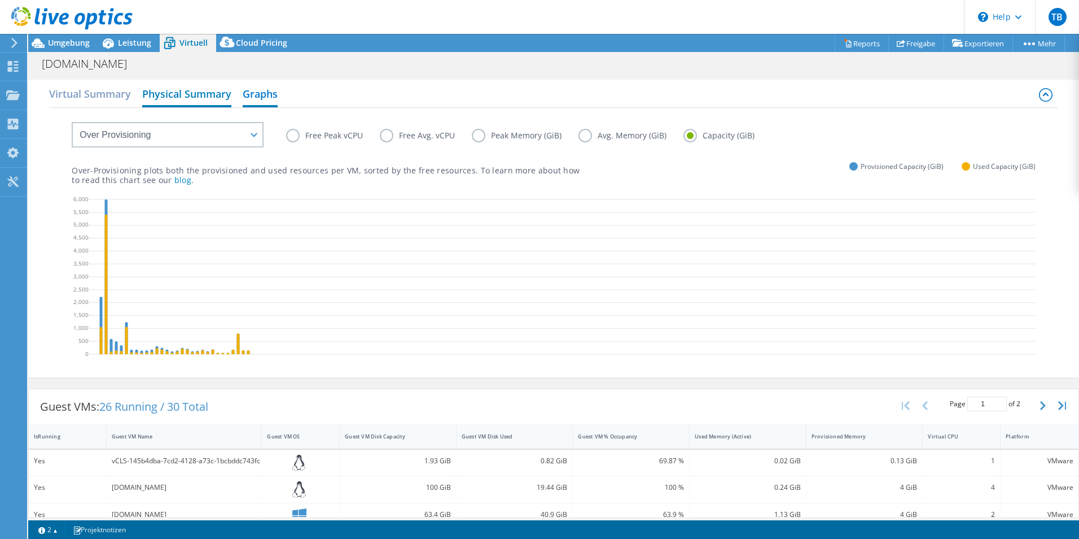
click at [163, 91] on h2 "Physical Summary" at bounding box center [186, 94] width 89 height 25
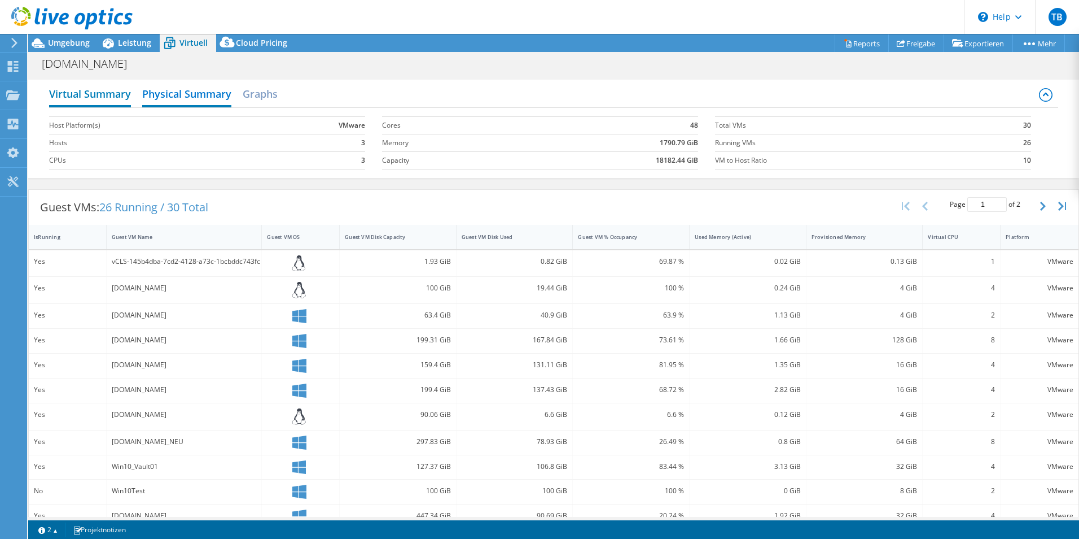
click at [126, 93] on h2 "Virtual Summary" at bounding box center [90, 94] width 82 height 25
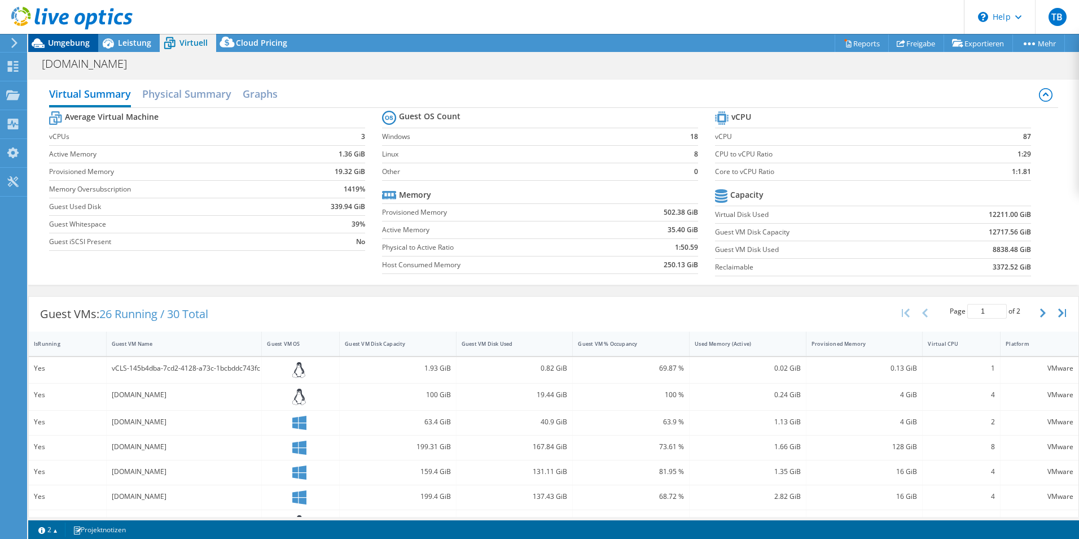
click at [50, 45] on span "Umgebung" at bounding box center [69, 42] width 42 height 11
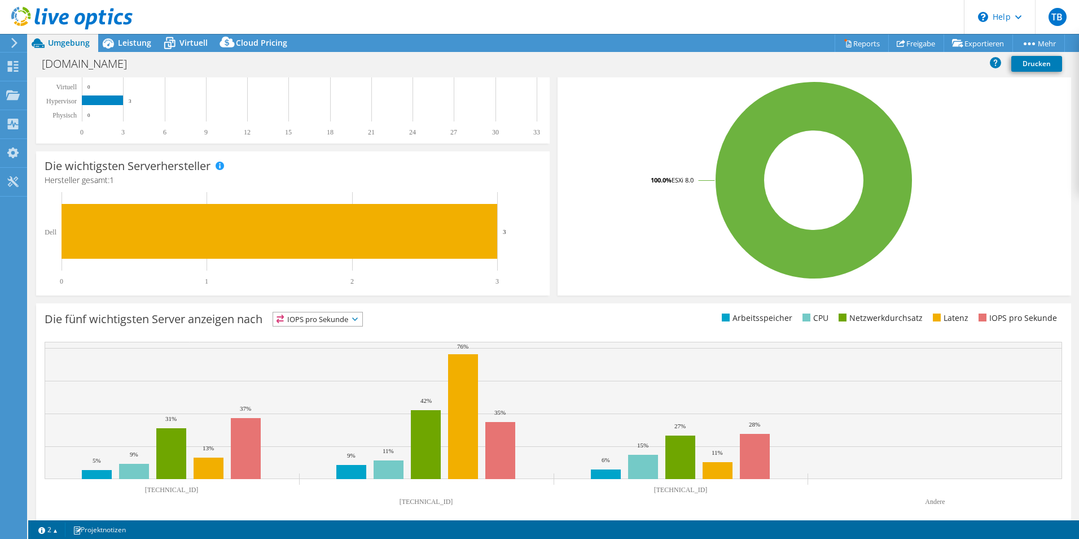
scroll to position [215, 0]
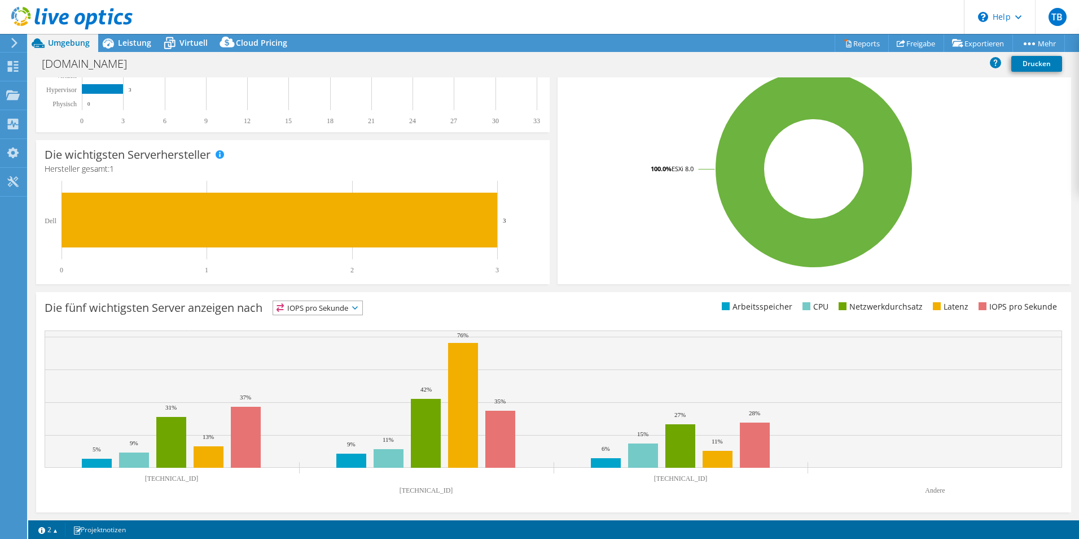
click at [345, 310] on span "IOPS pro Sekunde" at bounding box center [317, 308] width 89 height 14
click at [467, 308] on div "Die fünf wichtigsten Server anzeigen nach IOPS pro Sekunde IOPS pro Sekunde" at bounding box center [299, 309] width 509 height 19
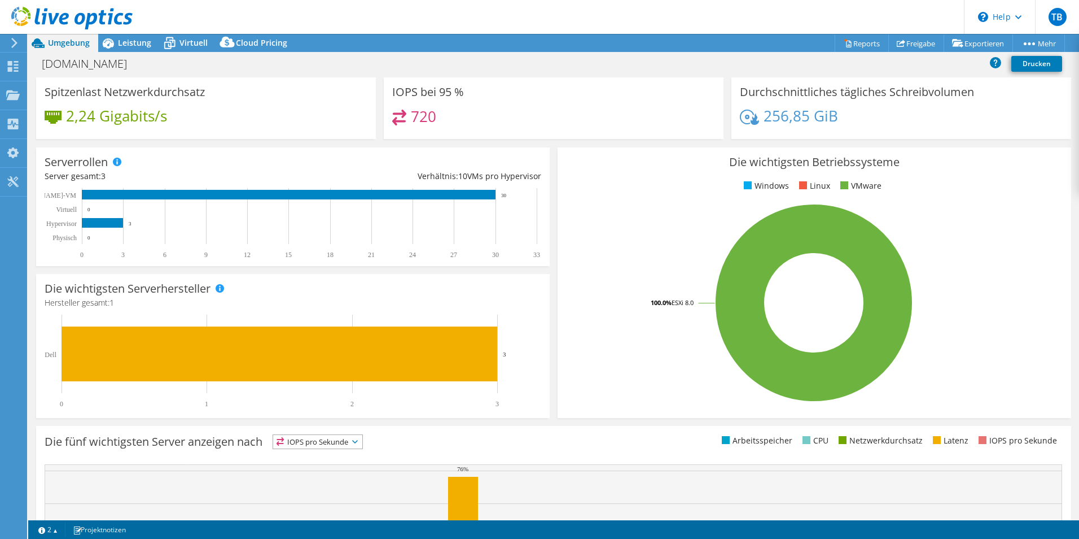
scroll to position [0, 0]
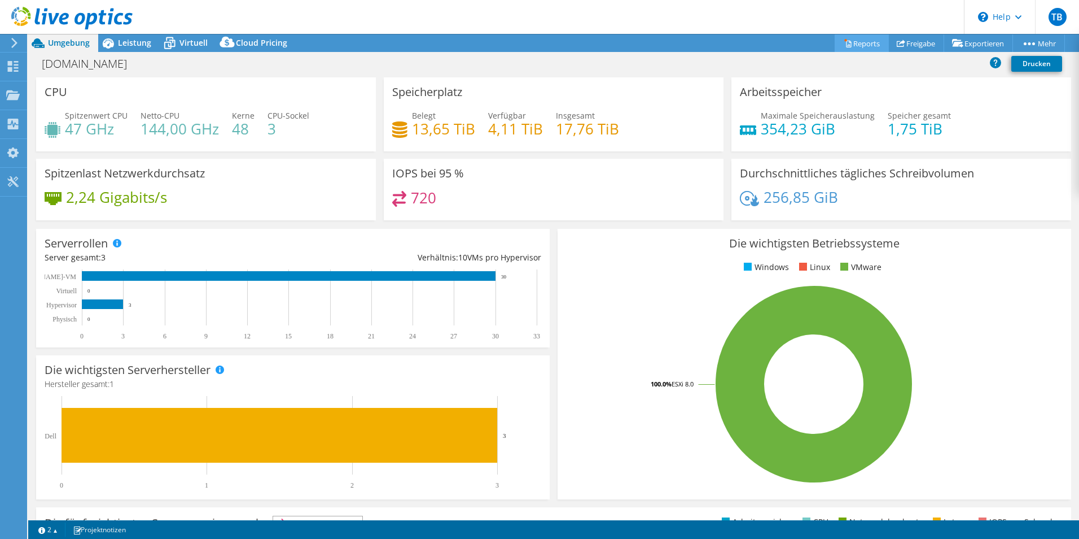
click at [862, 42] on link "Reports" at bounding box center [862, 42] width 54 height 17
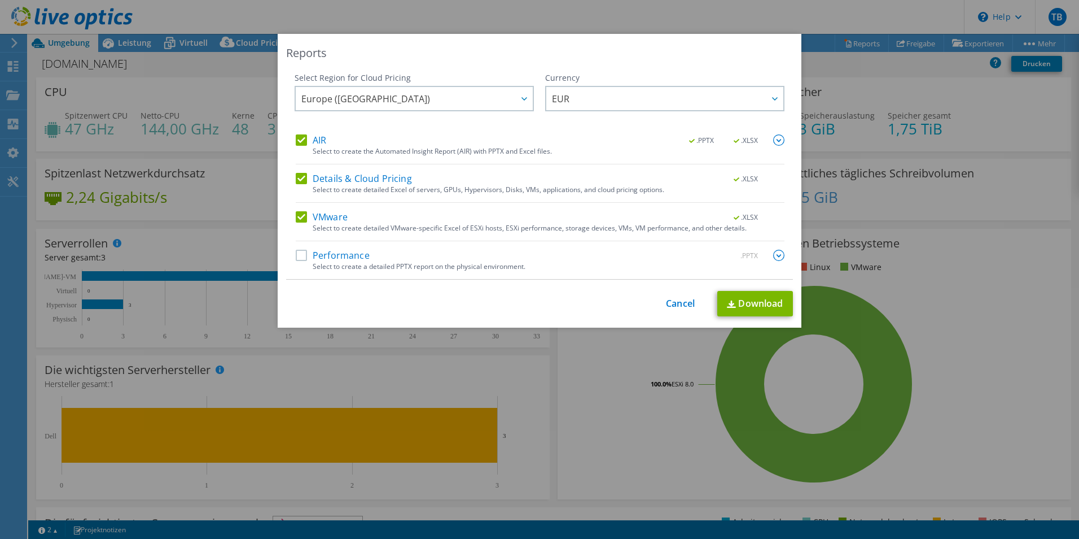
click at [356, 250] on label "Performance" at bounding box center [333, 255] width 74 height 11
click at [0, 0] on input "Performance" at bounding box center [0, 0] width 0 height 0
click at [751, 304] on link "Download" at bounding box center [755, 303] width 76 height 25
click at [566, 344] on div "Reports Select Region for Cloud Pricing Asia Pacific (Hong Kong) Asia Pacific (…" at bounding box center [539, 269] width 1079 height 471
